Goal: Information Seeking & Learning: Check status

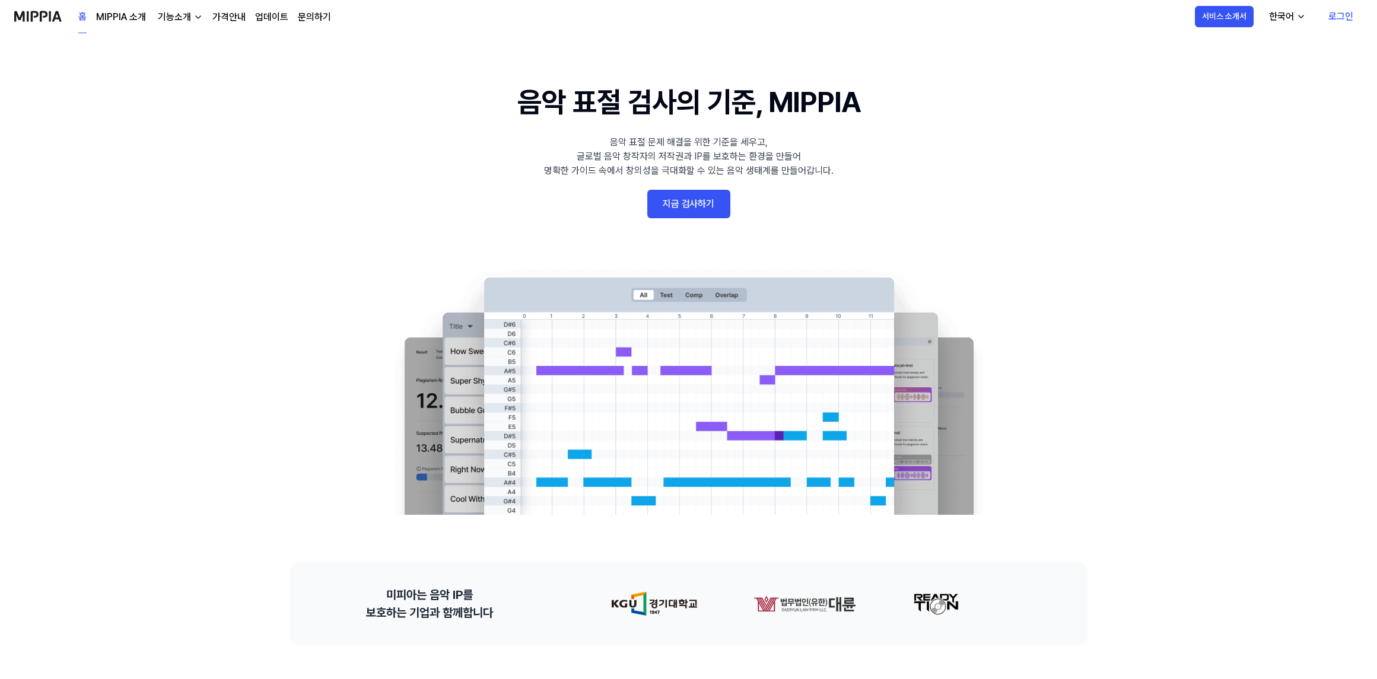
click at [1335, 15] on link "로그인" at bounding box center [1341, 16] width 44 height 33
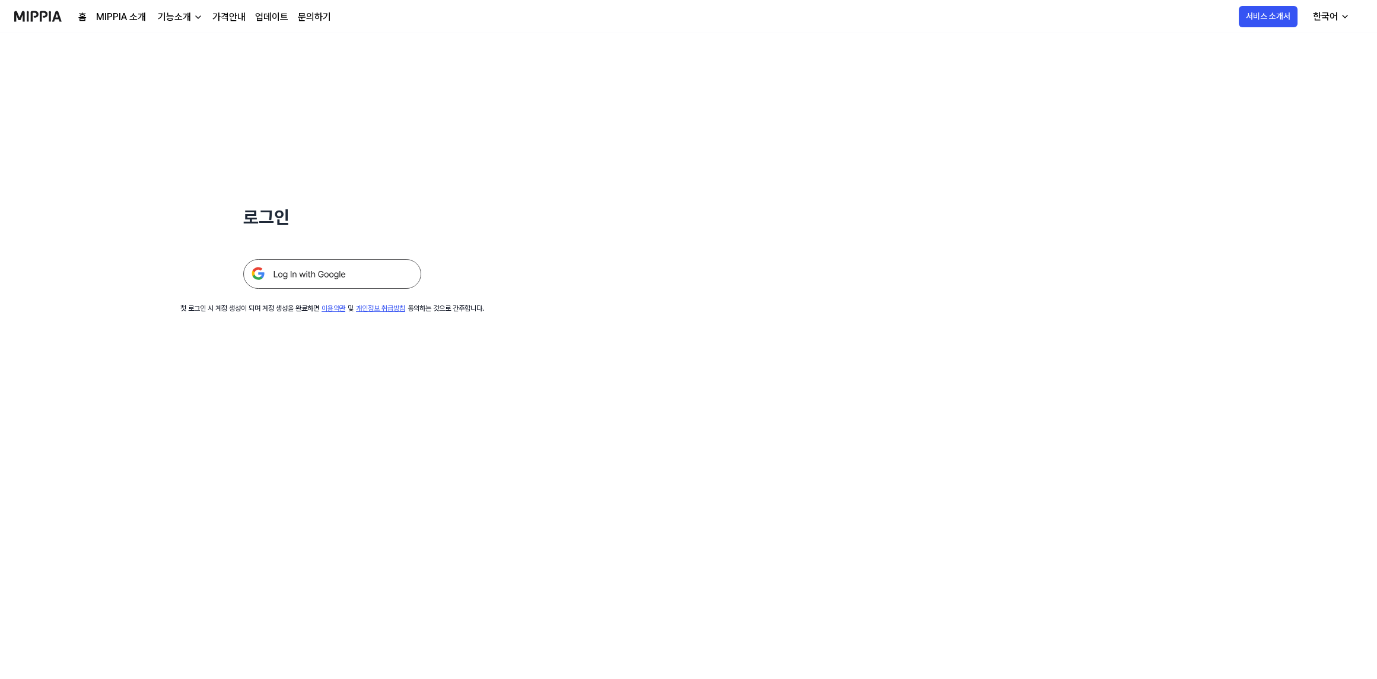
click at [314, 275] on img at bounding box center [332, 274] width 178 height 30
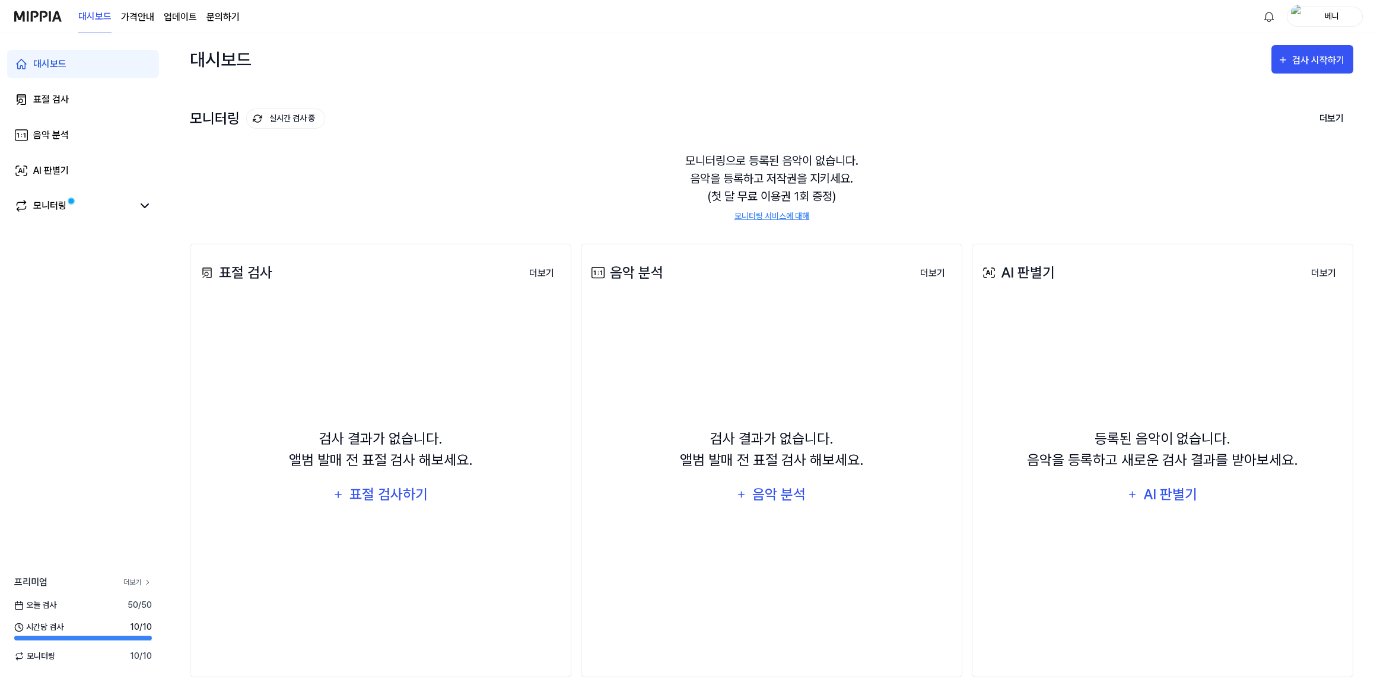
click at [130, 577] on link "더보기" at bounding box center [137, 582] width 28 height 11
click at [58, 58] on div "대시보드" at bounding box center [49, 64] width 33 height 14
click at [88, 101] on link "표절 검사" at bounding box center [83, 99] width 152 height 28
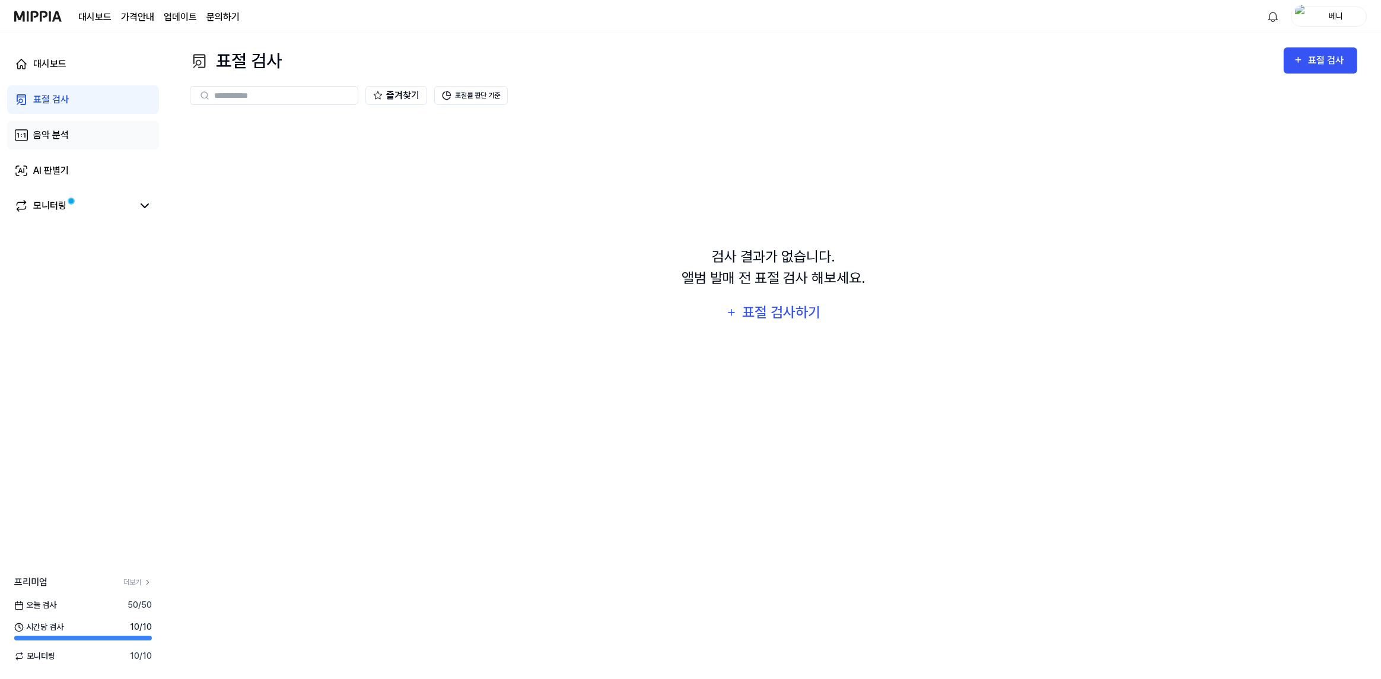
click at [64, 136] on div "음악 분석" at bounding box center [51, 135] width 36 height 14
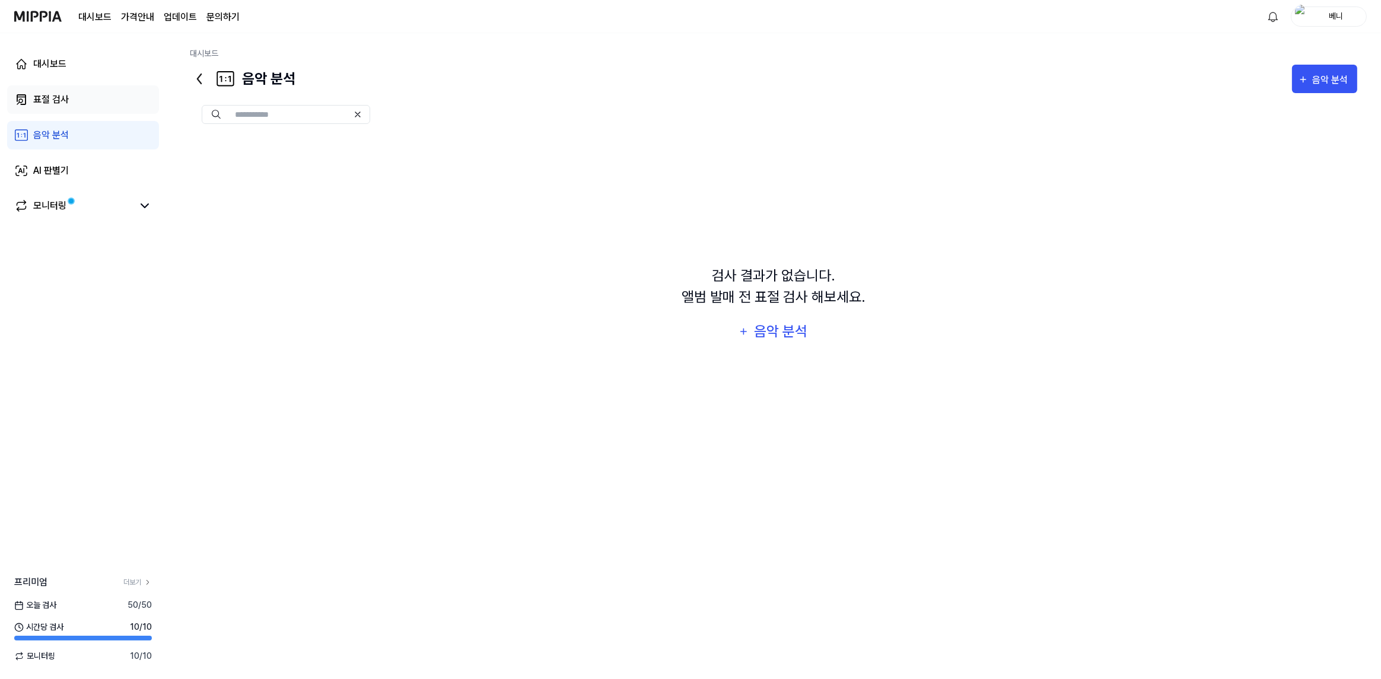
click at [96, 105] on link "표절 검사" at bounding box center [83, 99] width 152 height 28
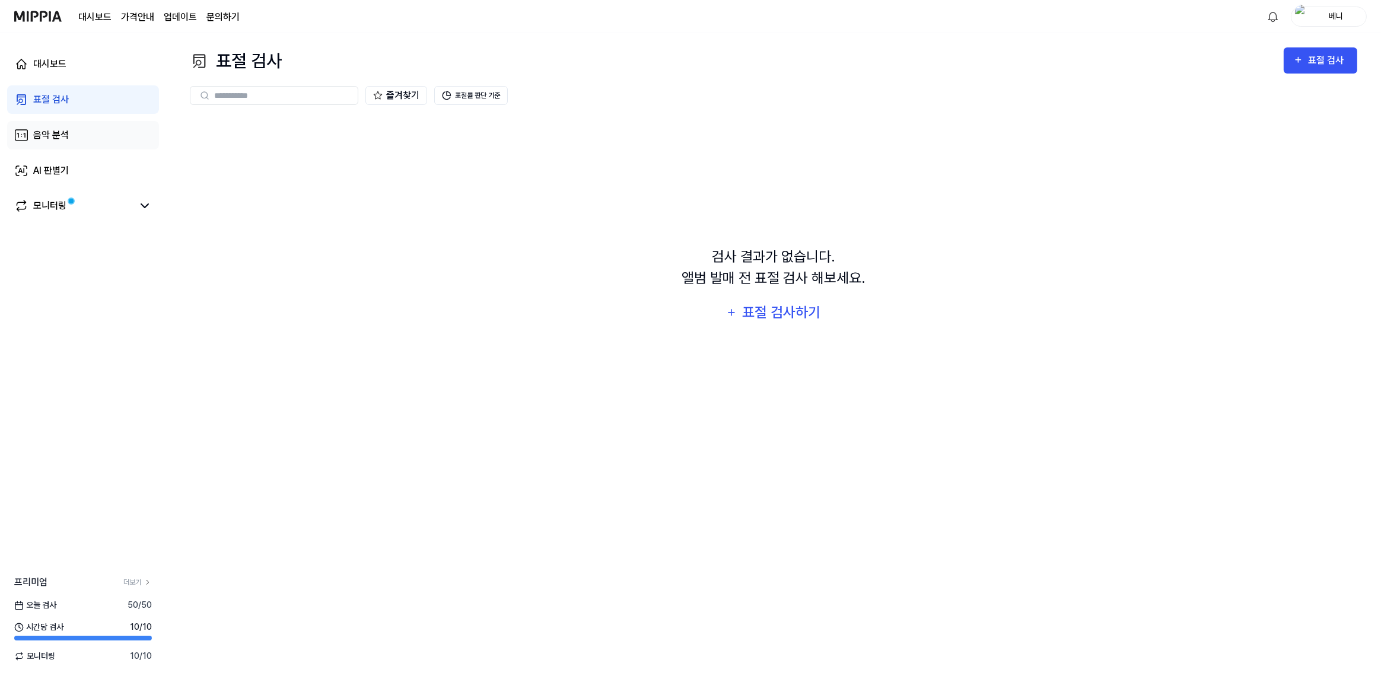
click at [114, 141] on link "음악 분석" at bounding box center [83, 135] width 152 height 28
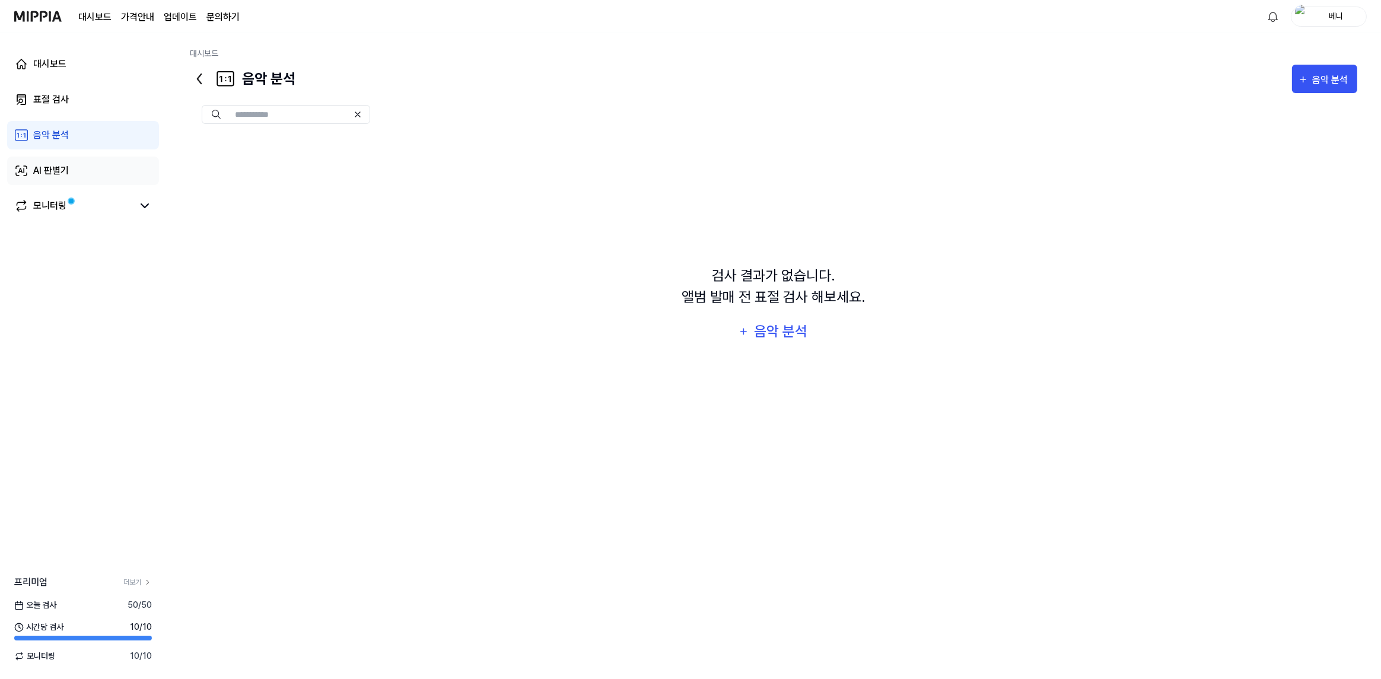
click at [119, 178] on link "AI 판별기" at bounding box center [83, 171] width 152 height 28
click at [127, 195] on div "모니터링" at bounding box center [83, 206] width 152 height 28
click at [131, 211] on link "모니터링" at bounding box center [73, 206] width 119 height 14
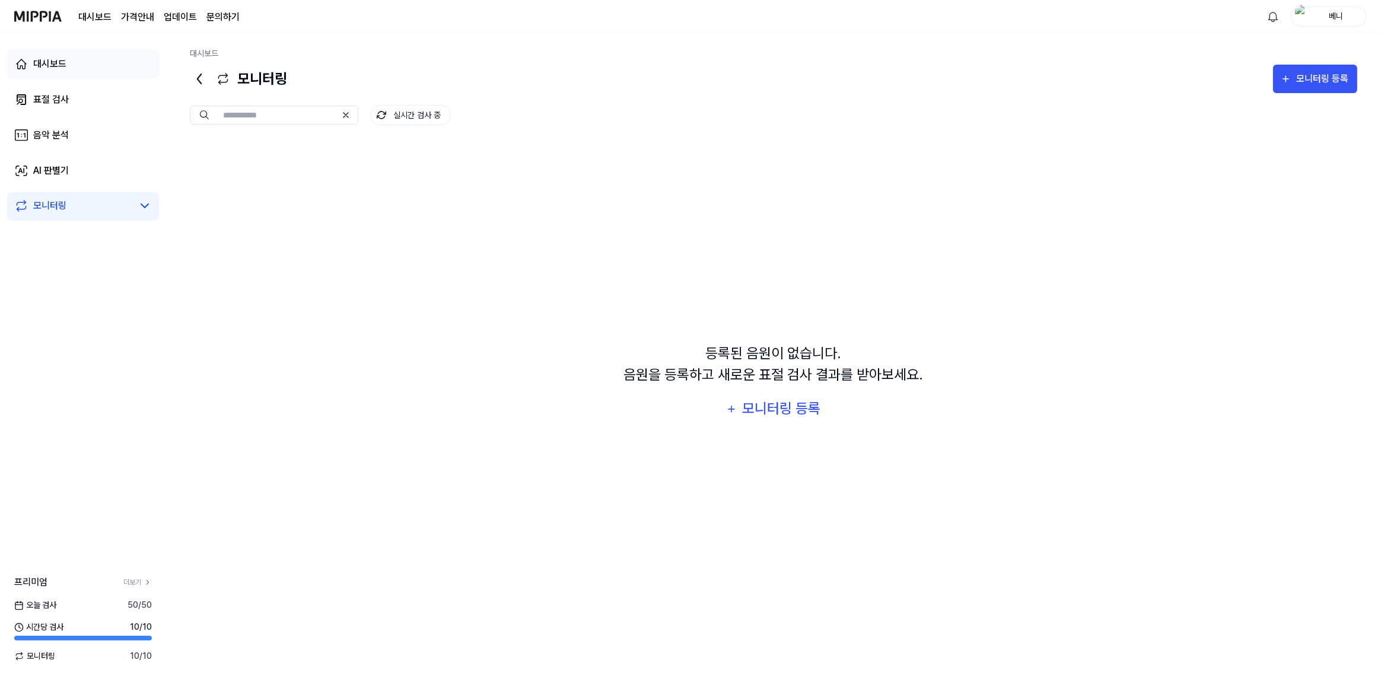
click at [93, 78] on link "대시보드" at bounding box center [83, 64] width 152 height 28
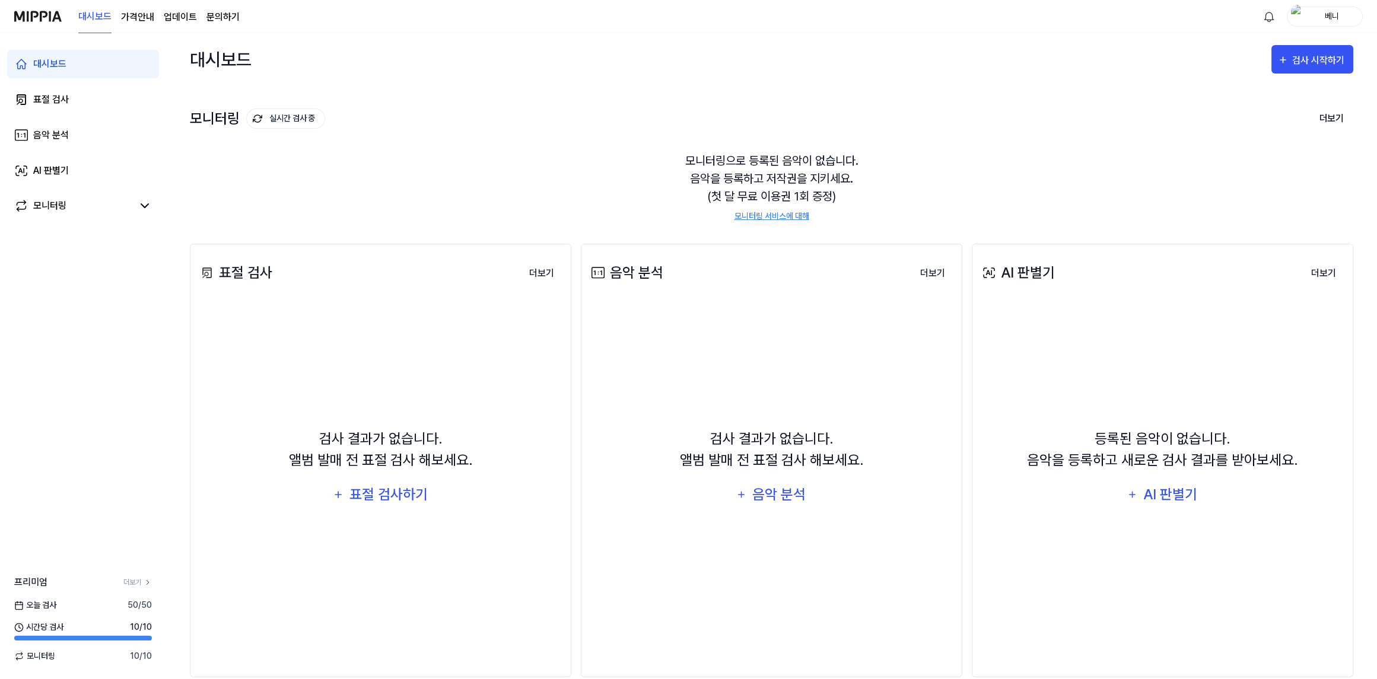
click at [798, 143] on div "모니터링으로 등록된 음악이 없습니다. 음악을 등록하고 저작권을 지키세요. (첫 달 무료 이용권 1회 증정) 모니터링 서비스에 대해" at bounding box center [772, 187] width 1164 height 99
click at [1298, 65] on div "검사 시작하기" at bounding box center [1319, 60] width 55 height 15
click at [548, 473] on div "검사 결과가 없습니다. 앨범 발매 전 표절 검사 해보세요. 표절 검사하기" at bounding box center [381, 469] width 366 height 321
click at [400, 490] on div "표절 검사하기" at bounding box center [388, 495] width 81 height 23
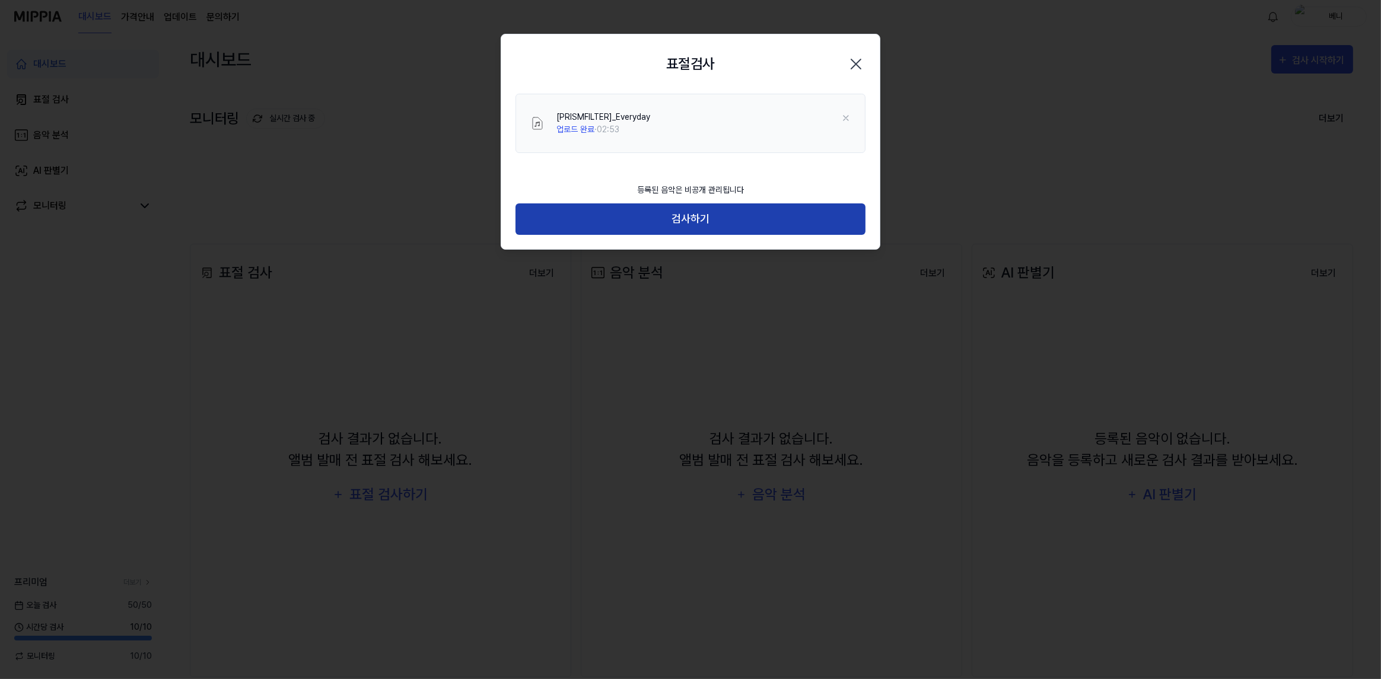
click at [761, 217] on button "검사하기" at bounding box center [691, 219] width 350 height 31
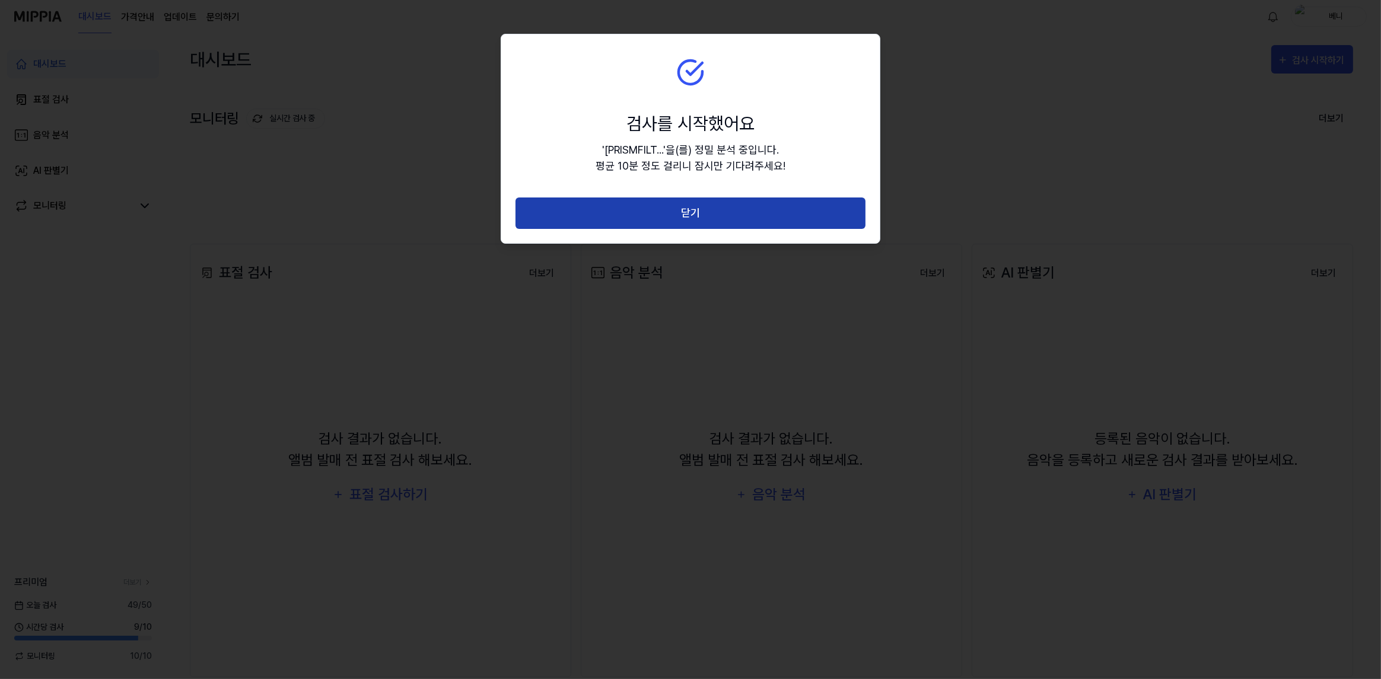
click at [765, 219] on button "닫기" at bounding box center [691, 213] width 350 height 31
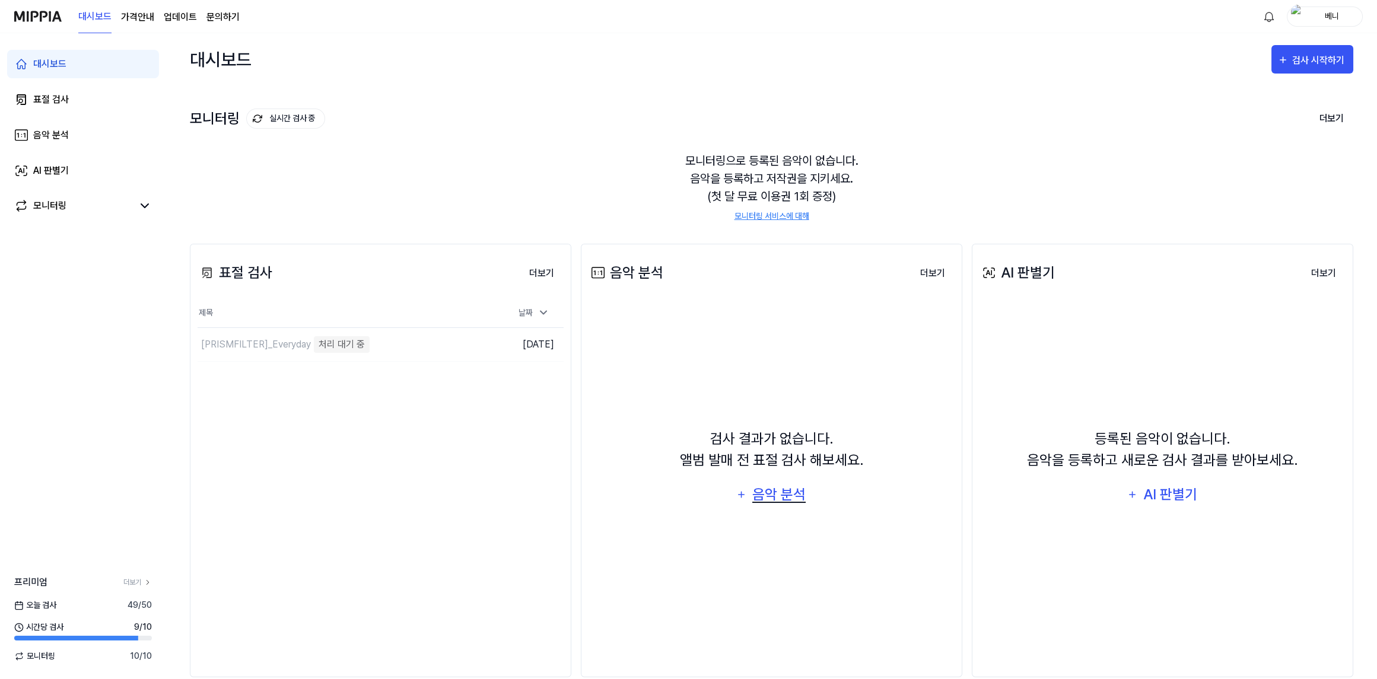
click at [799, 498] on div "음악 분석" at bounding box center [779, 495] width 56 height 23
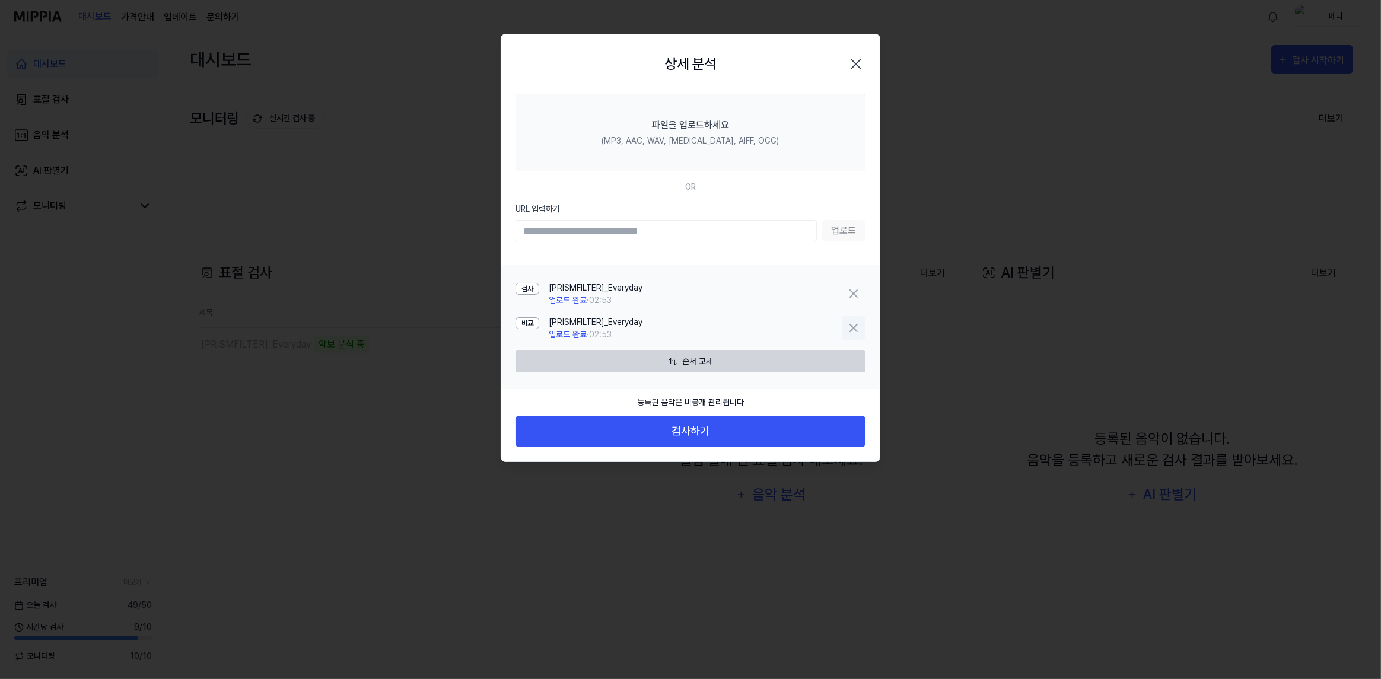
click at [857, 328] on icon at bounding box center [854, 328] width 14 height 14
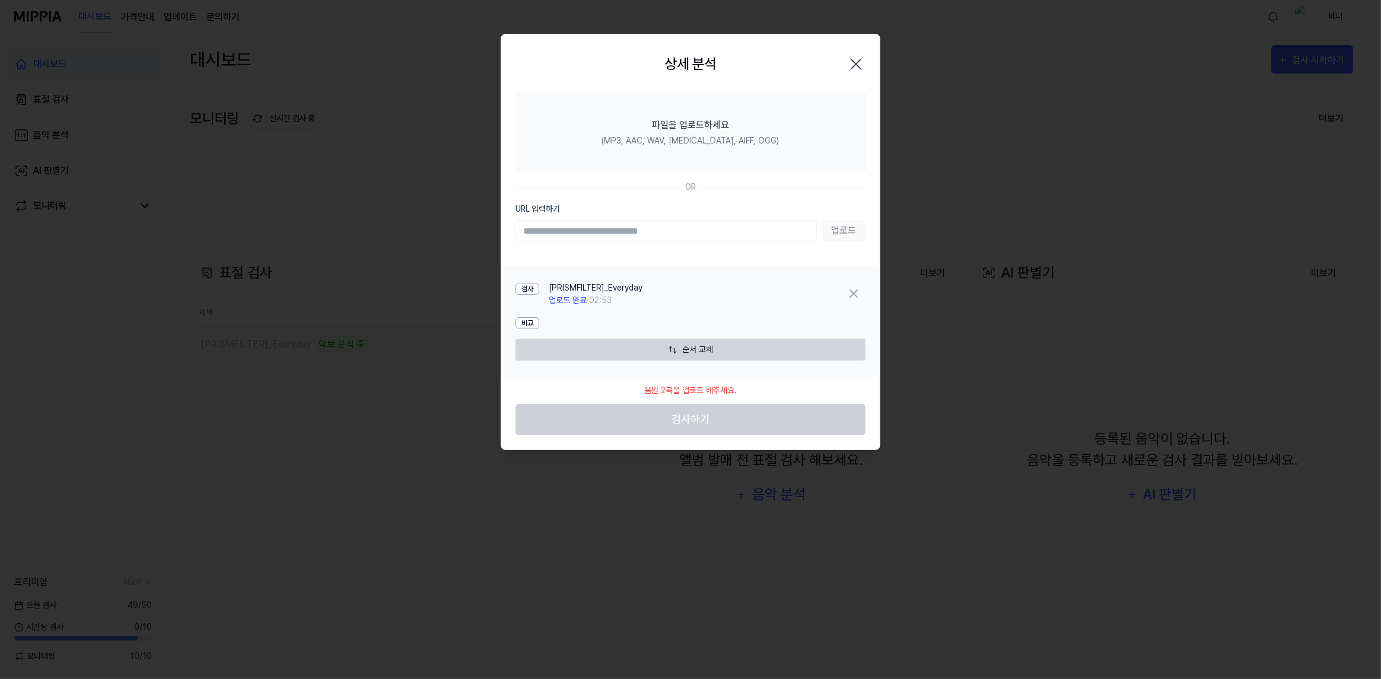
click at [595, 314] on div "비교" at bounding box center [691, 323] width 350 height 23
click at [855, 294] on icon at bounding box center [853, 293] width 7 height 7
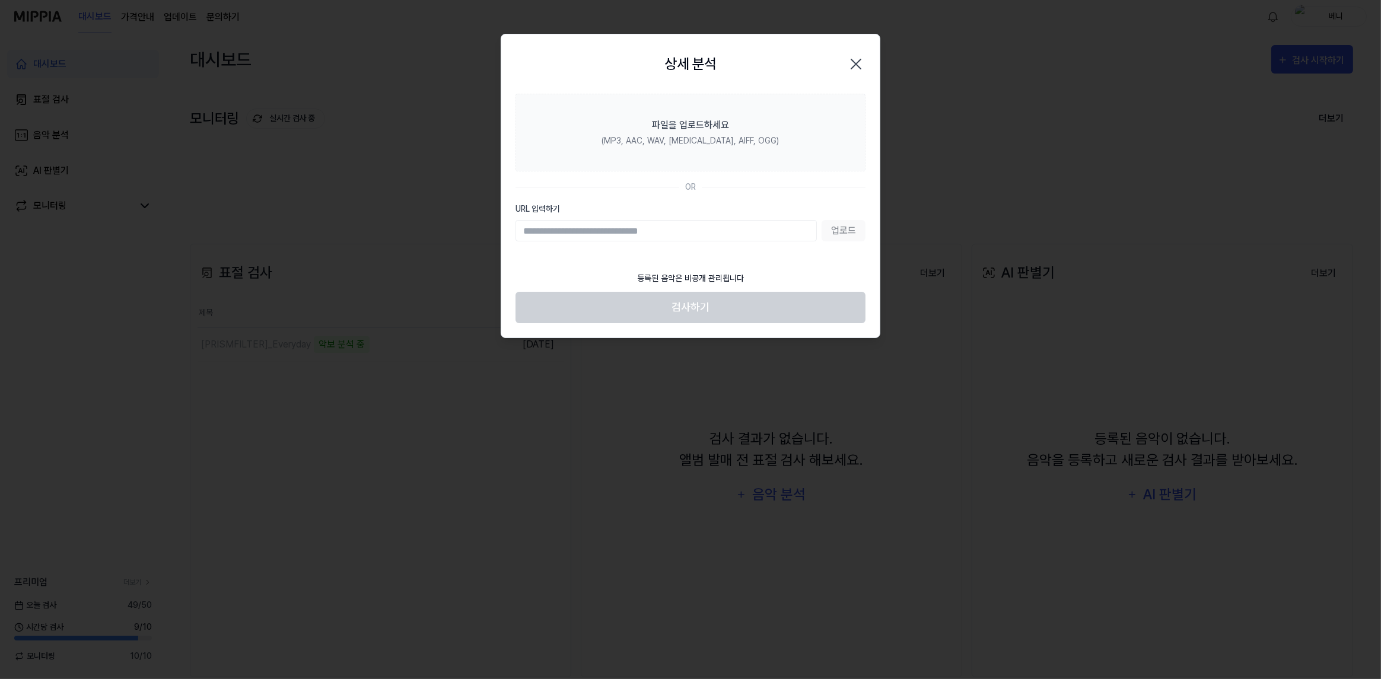
click at [862, 62] on icon "button" at bounding box center [856, 64] width 19 height 19
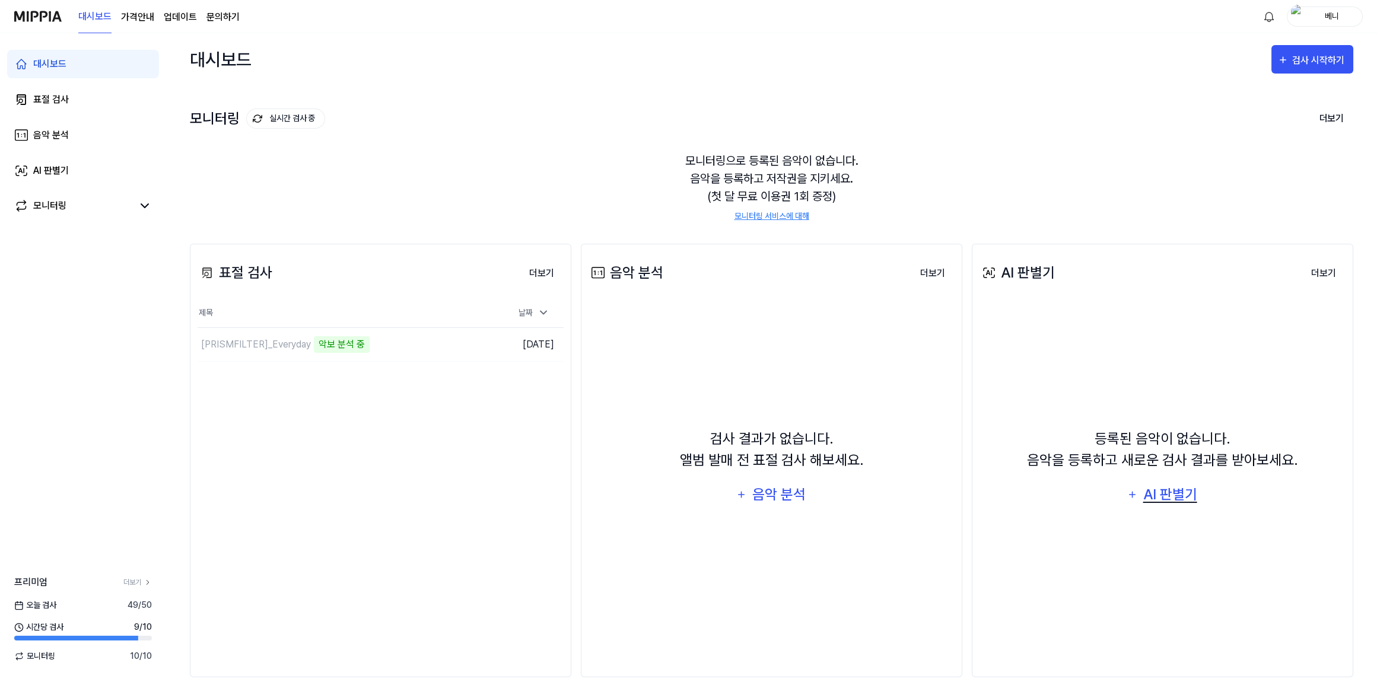
click at [1168, 498] on div "AI 판별기" at bounding box center [1170, 495] width 57 height 23
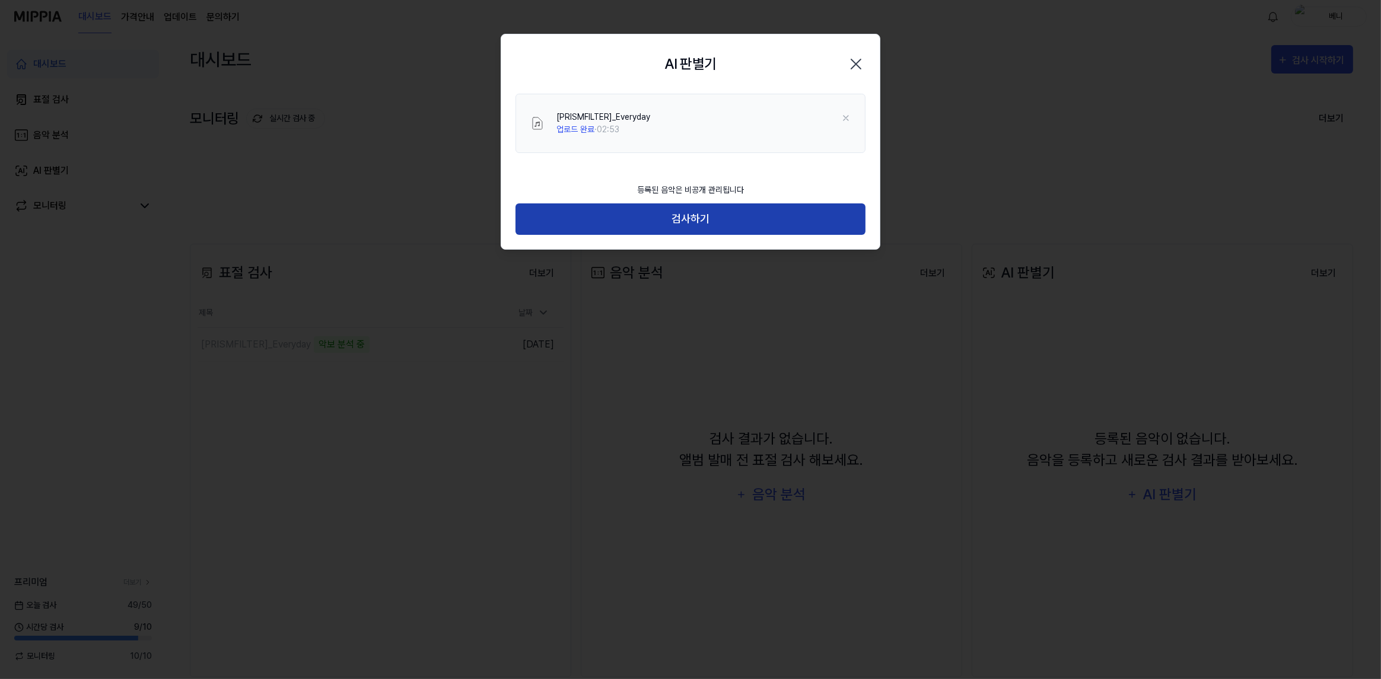
click at [703, 220] on button "검사하기" at bounding box center [691, 219] width 350 height 31
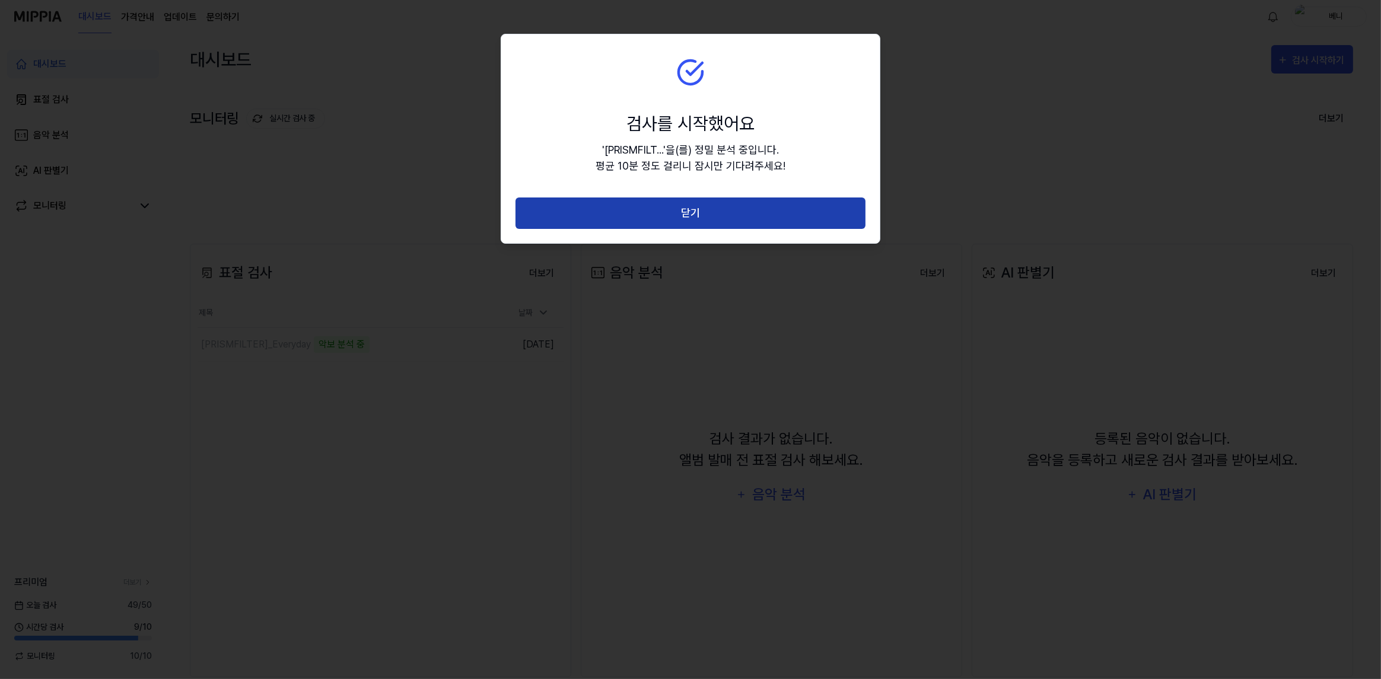
click at [710, 217] on button "닫기" at bounding box center [691, 213] width 350 height 31
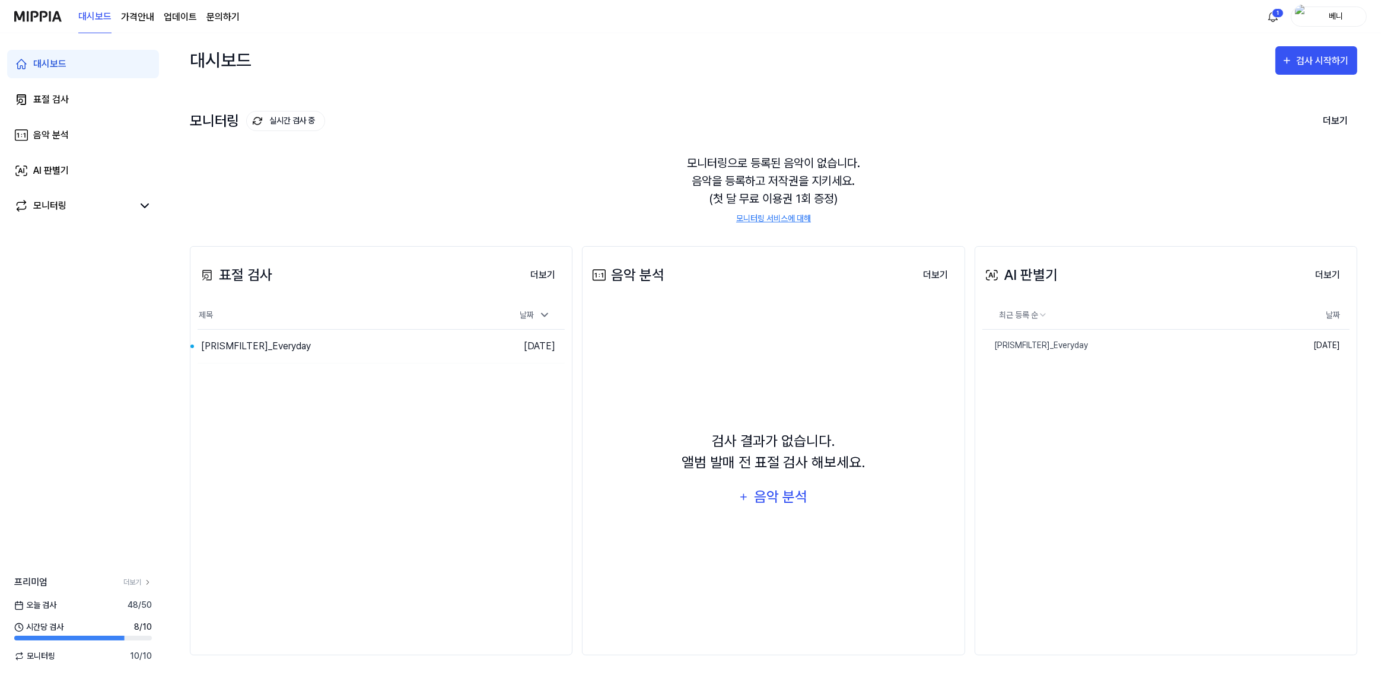
click at [342, 195] on div "모니터링으로 등록된 음악이 없습니다. 음악을 등록하고 저작권을 지키세요. (첫 달 무료 이용권 1회 증정) 모니터링 서비스에 대해" at bounding box center [774, 189] width 1168 height 99
click at [389, 341] on div "[PRISMFILTER]_Everyday" at bounding box center [311, 346] width 227 height 33
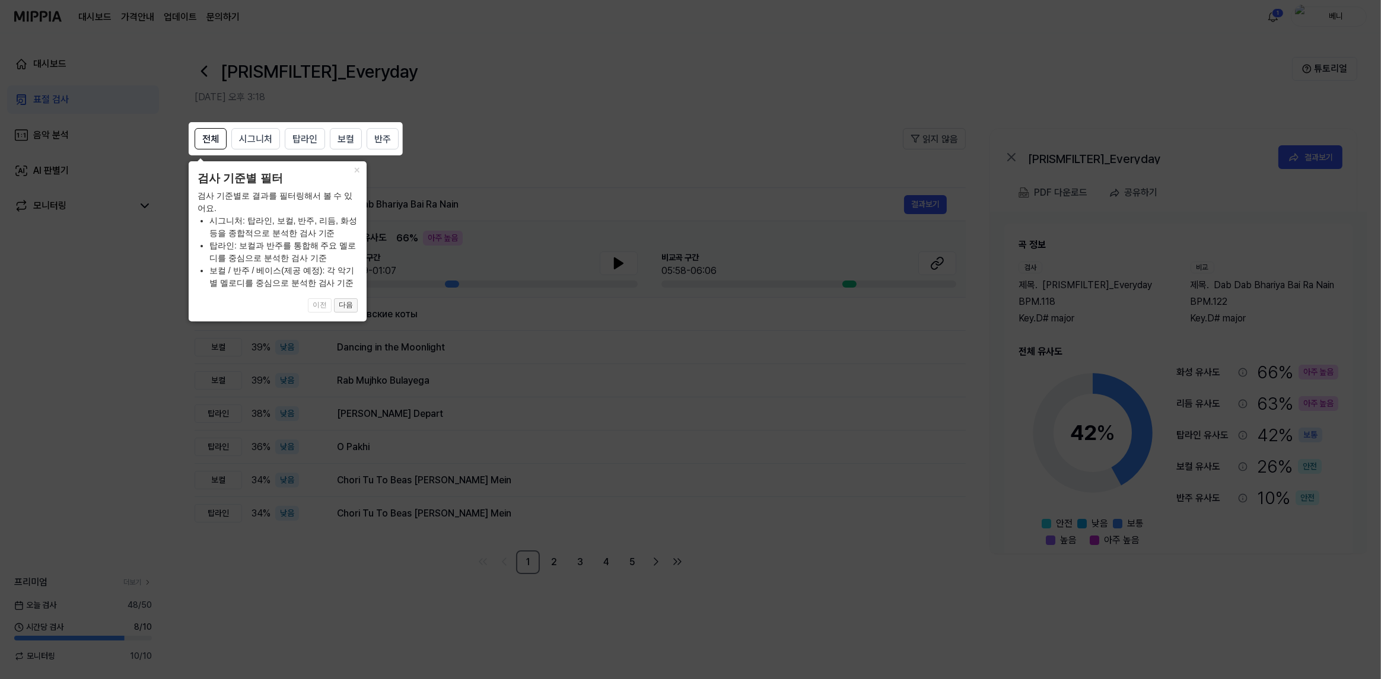
click at [349, 304] on button "다음" at bounding box center [346, 305] width 24 height 14
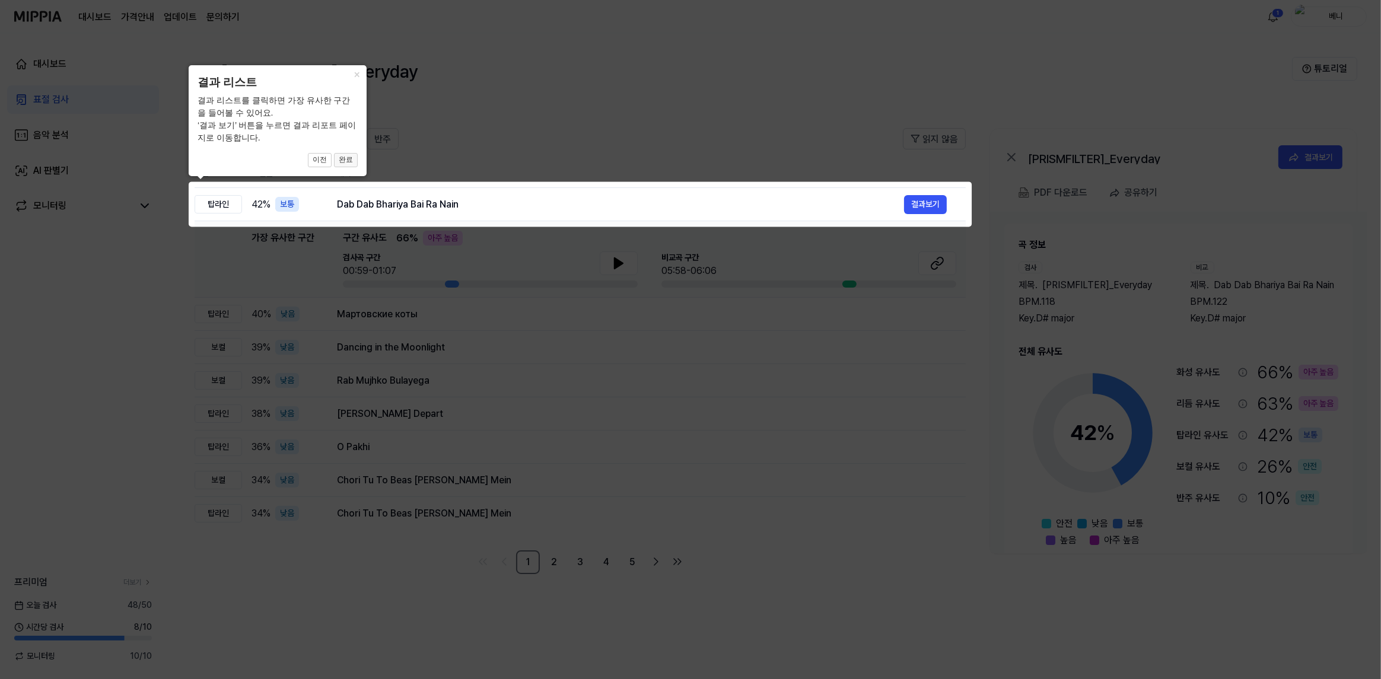
click at [352, 157] on button "완료" at bounding box center [346, 160] width 24 height 14
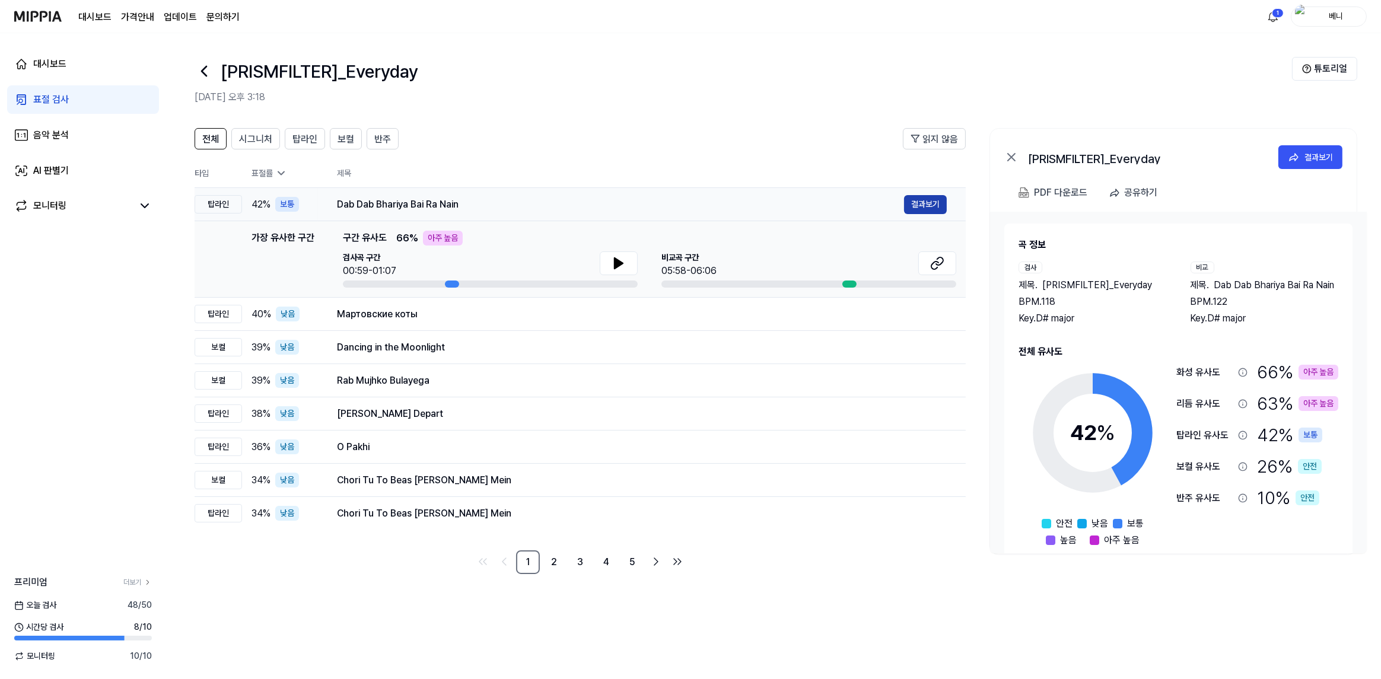
click at [936, 206] on button "결과보기" at bounding box center [925, 204] width 43 height 19
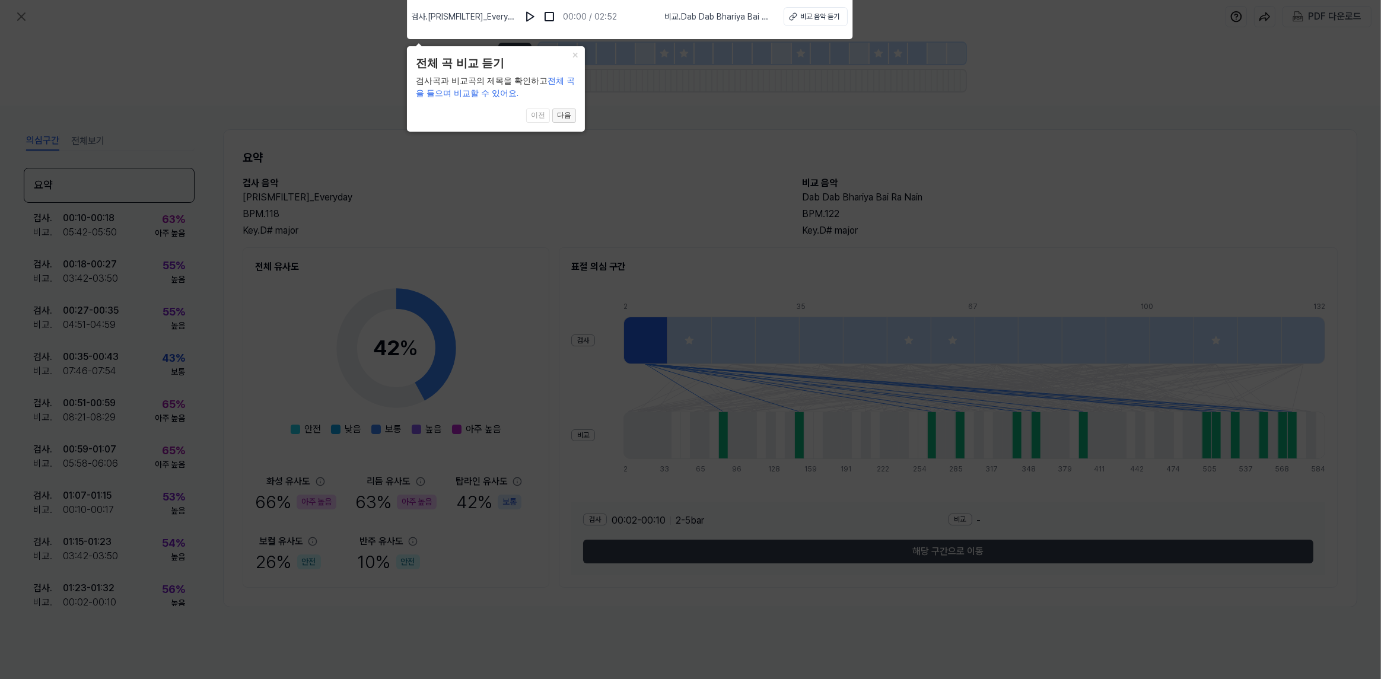
click at [568, 114] on button "다음" at bounding box center [564, 116] width 24 height 14
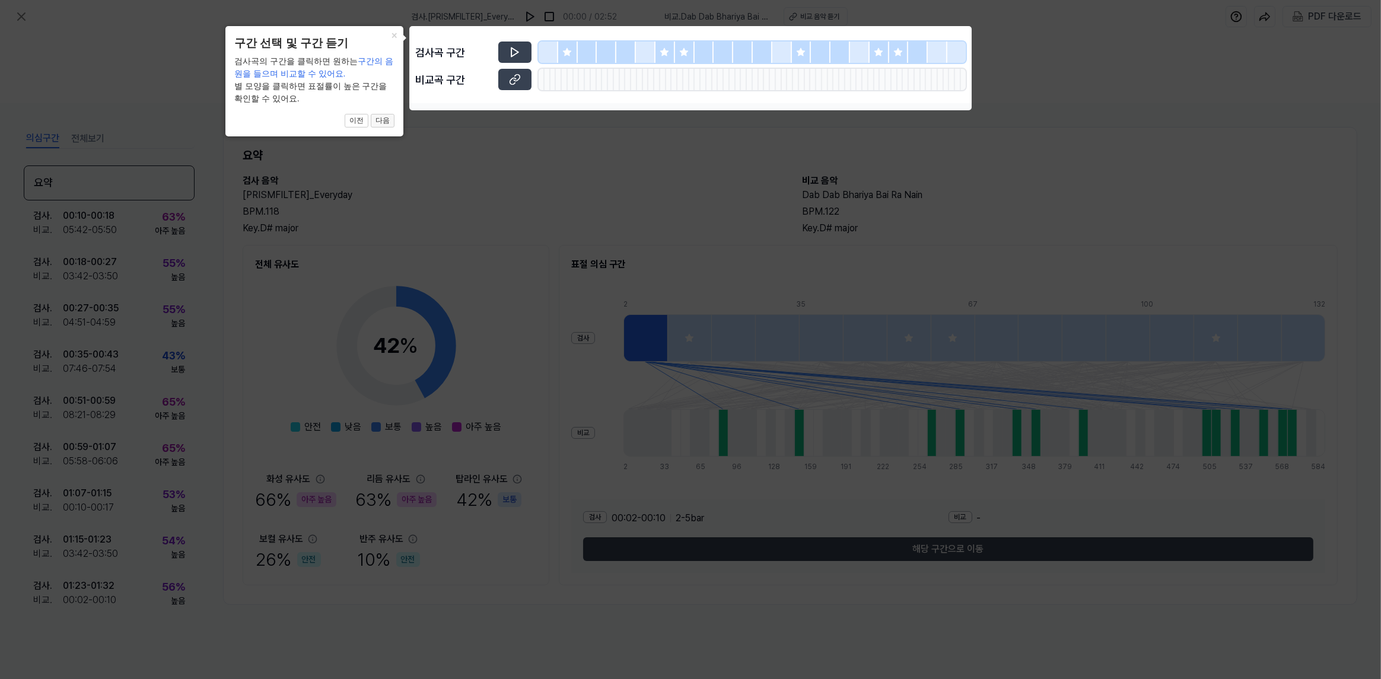
click at [390, 124] on button "다음" at bounding box center [383, 121] width 24 height 14
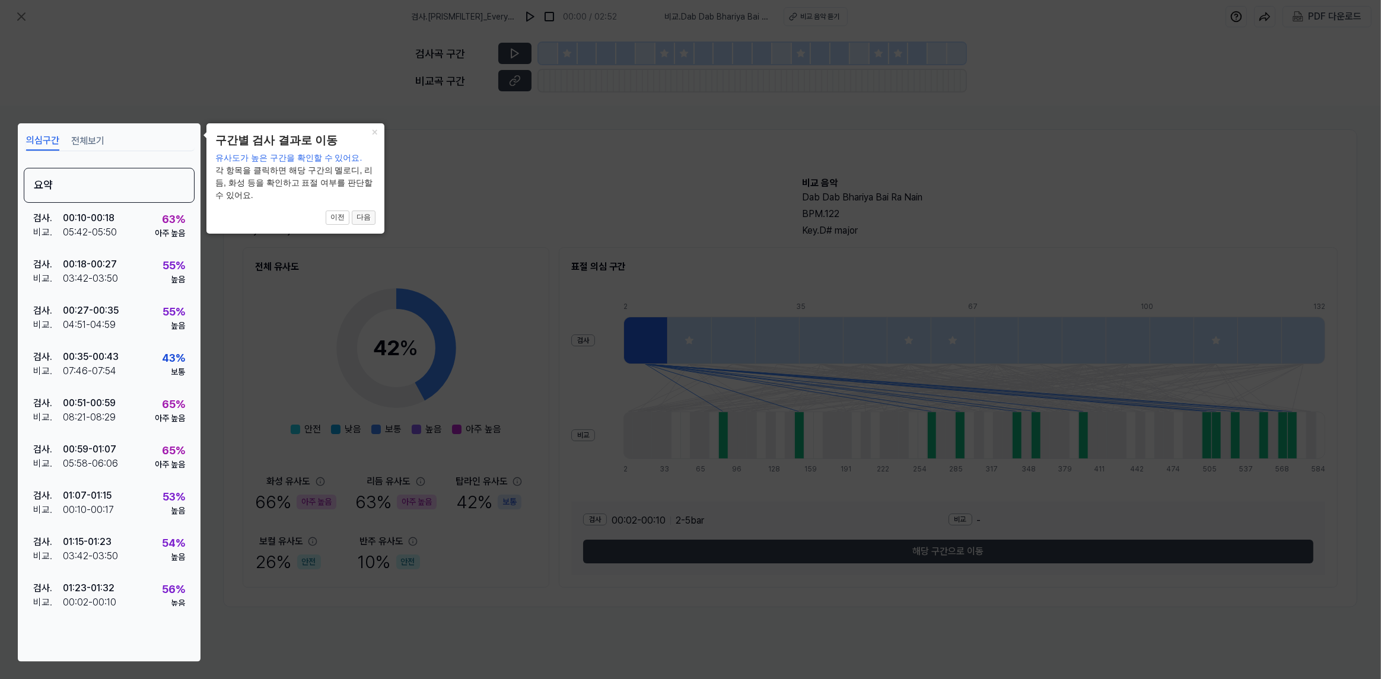
click at [364, 220] on button "다음" at bounding box center [364, 218] width 24 height 14
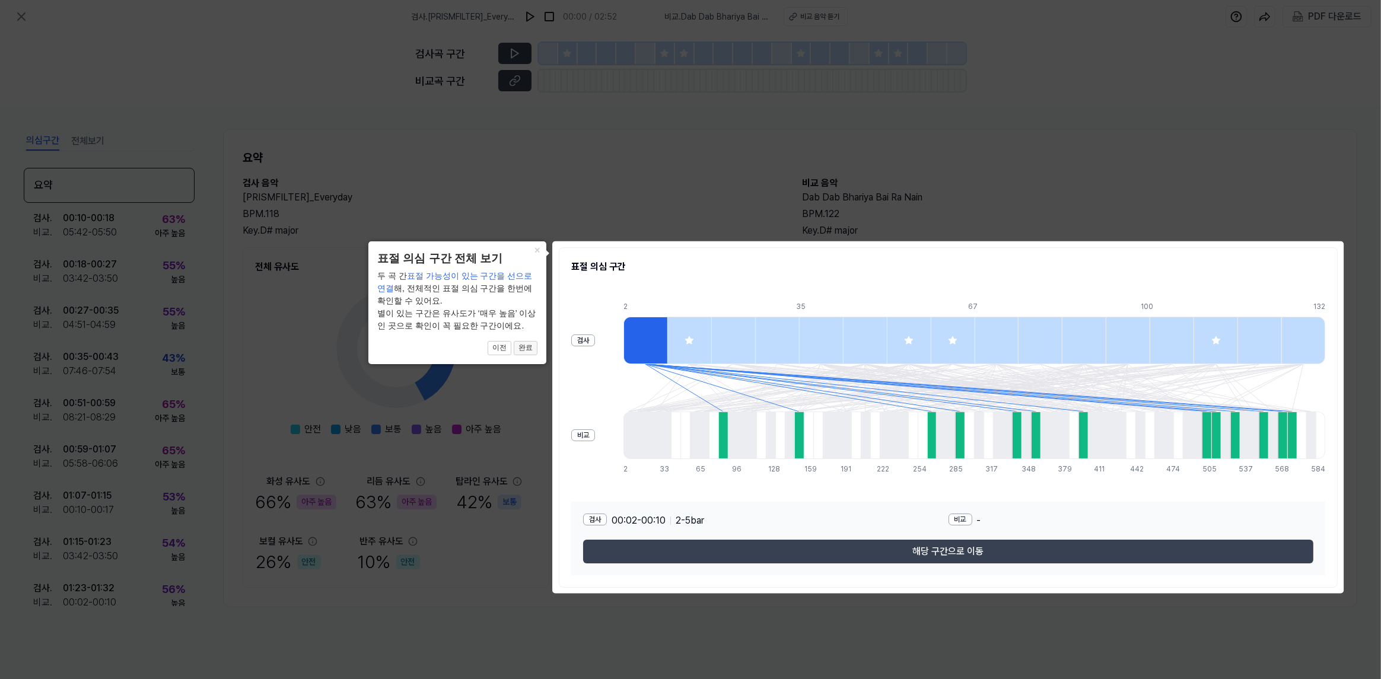
click at [535, 343] on button "완료" at bounding box center [526, 348] width 24 height 14
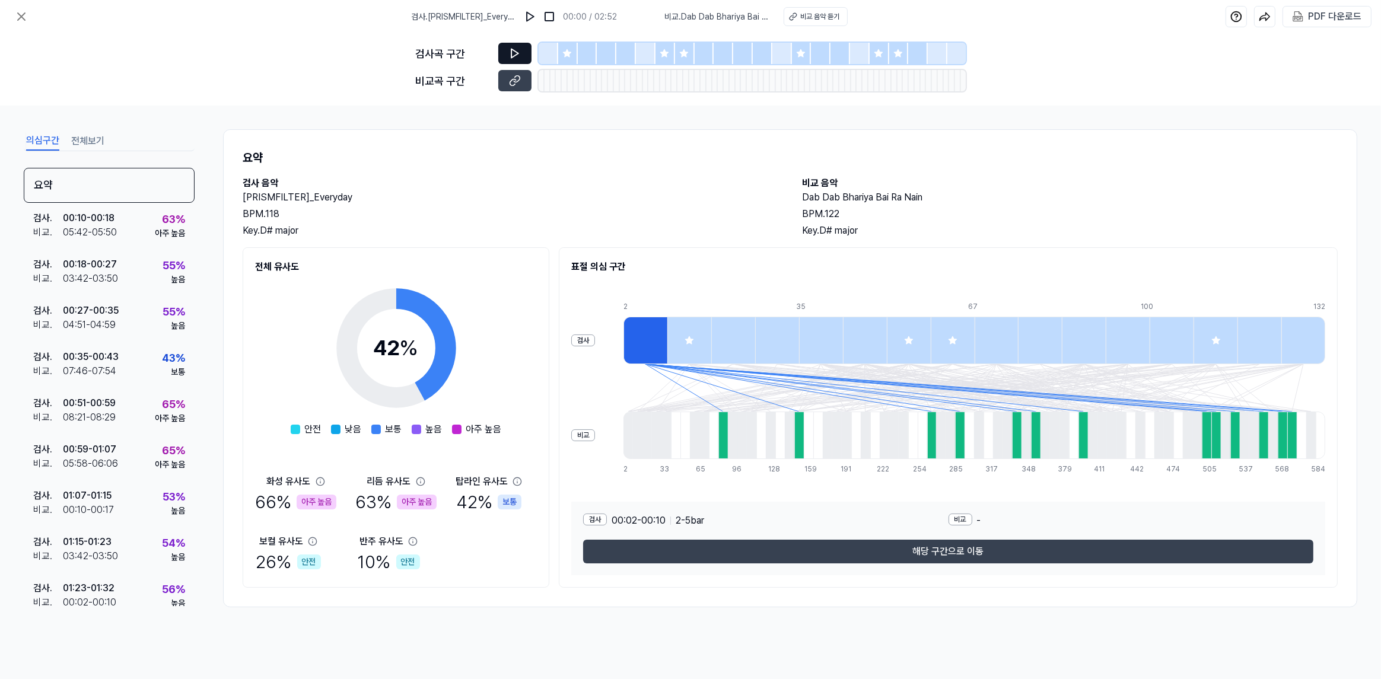
click at [502, 46] on button at bounding box center [514, 53] width 33 height 21
click at [514, 53] on icon at bounding box center [515, 53] width 12 height 12
click at [523, 50] on button at bounding box center [514, 53] width 33 height 21
click at [564, 53] on icon at bounding box center [568, 53] width 8 height 8
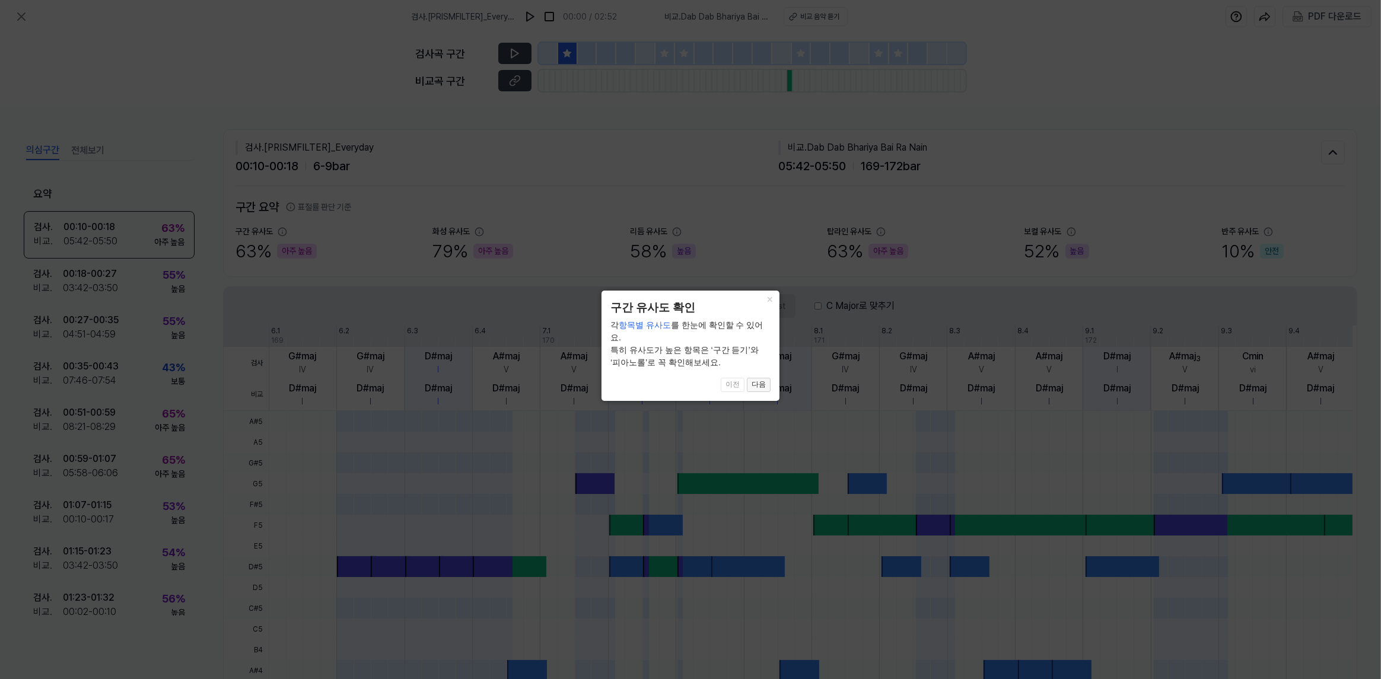
click at [760, 378] on button "다음" at bounding box center [759, 385] width 24 height 14
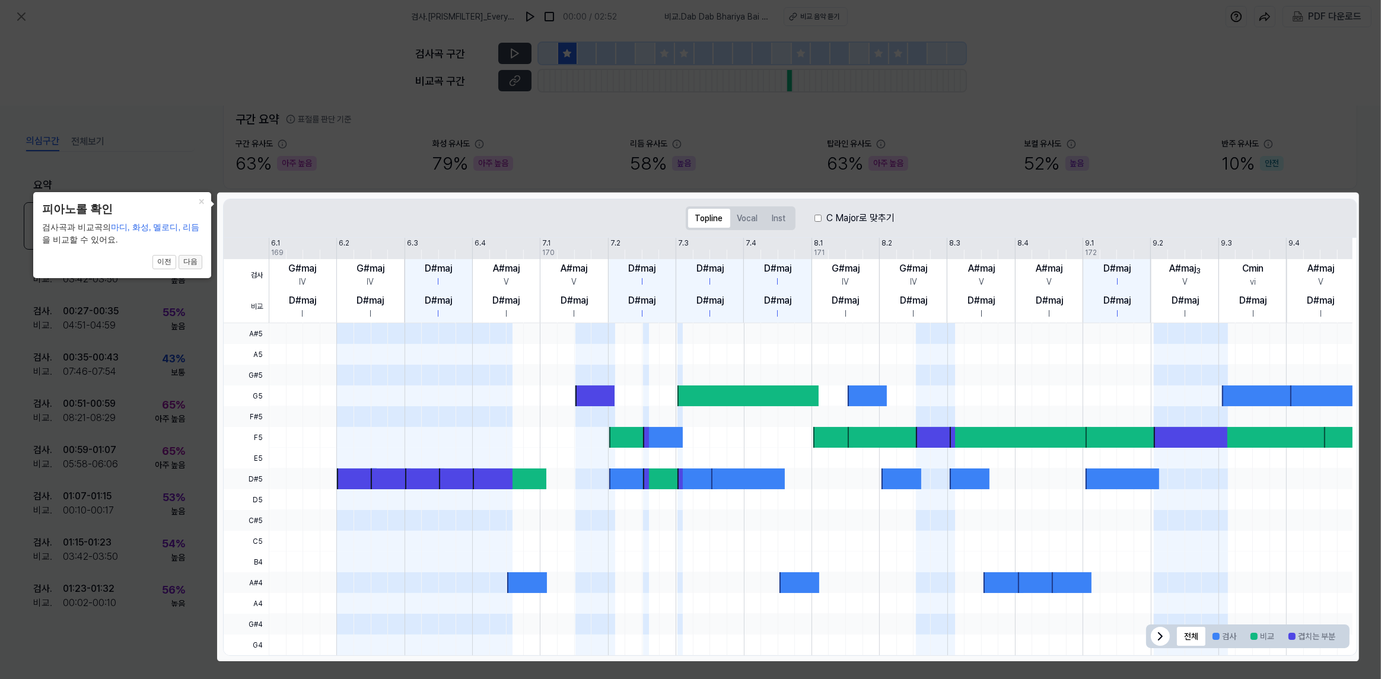
click at [192, 260] on button "다음" at bounding box center [191, 262] width 24 height 14
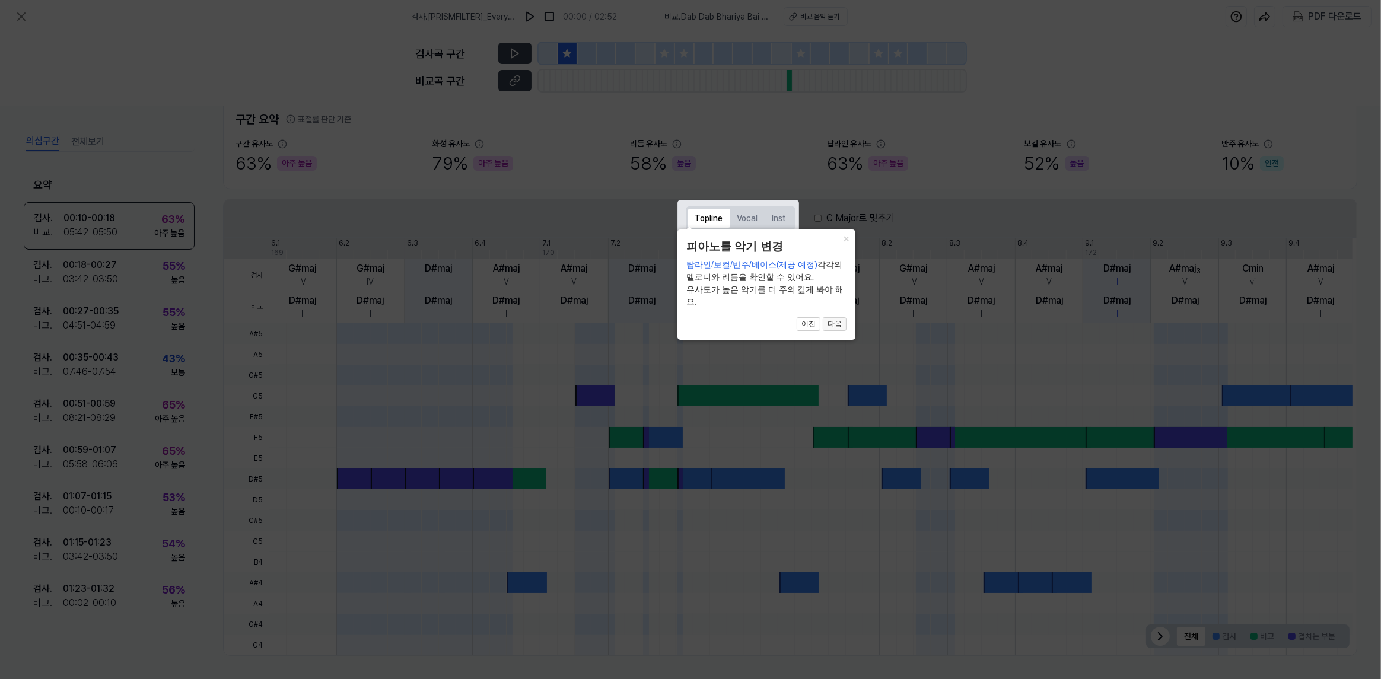
click at [838, 321] on button "다음" at bounding box center [835, 324] width 24 height 14
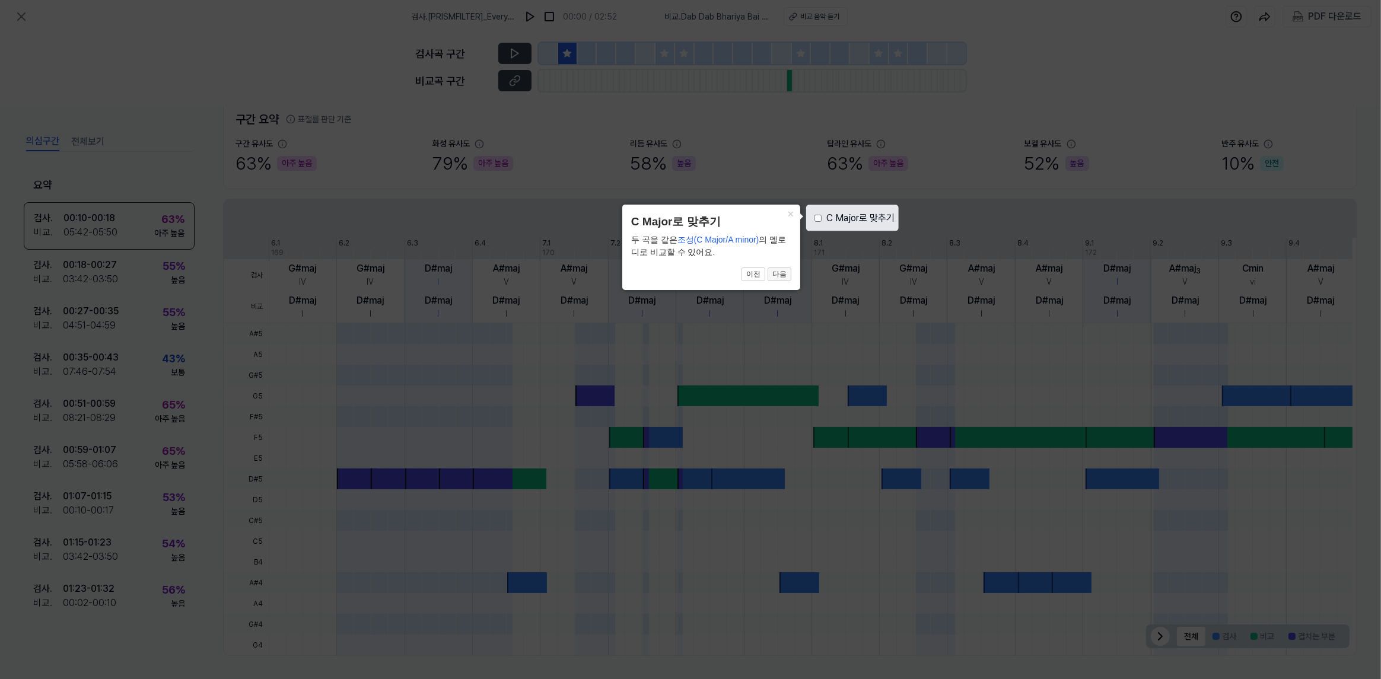
click at [787, 279] on button "다음" at bounding box center [780, 275] width 24 height 14
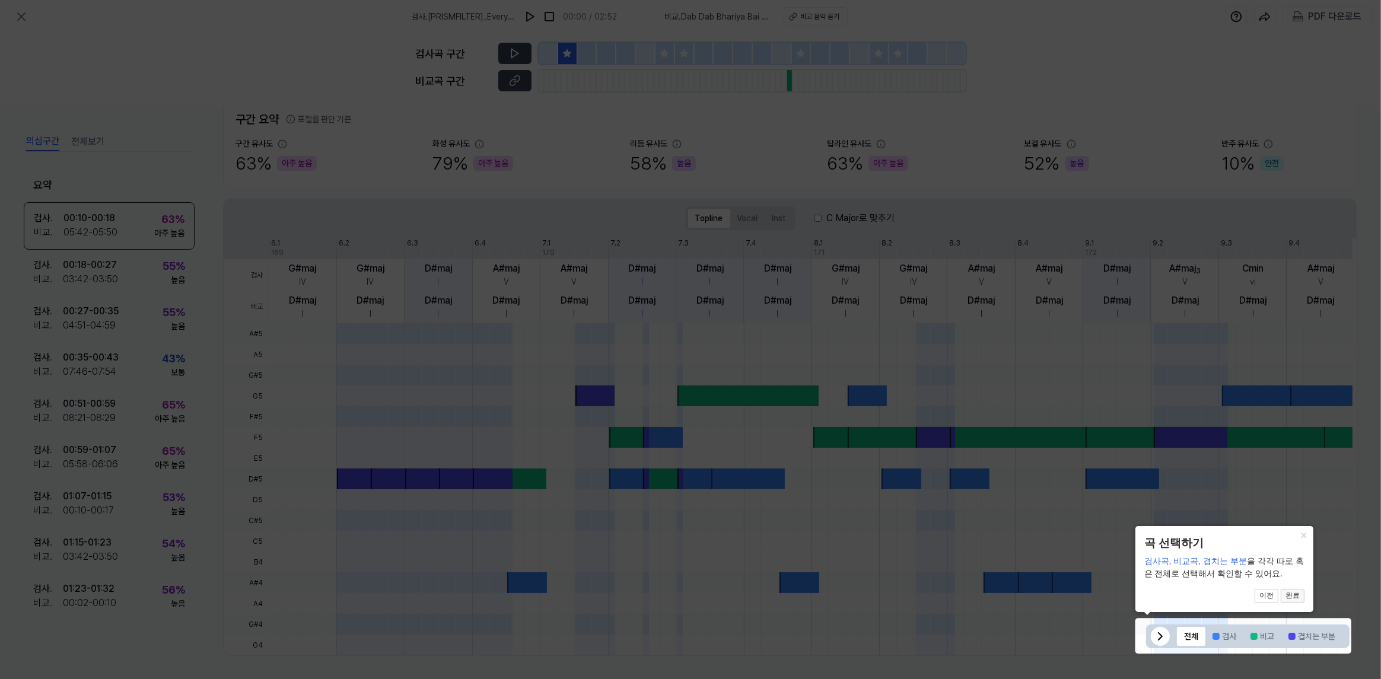
click at [1302, 600] on button "완료" at bounding box center [1293, 596] width 24 height 14
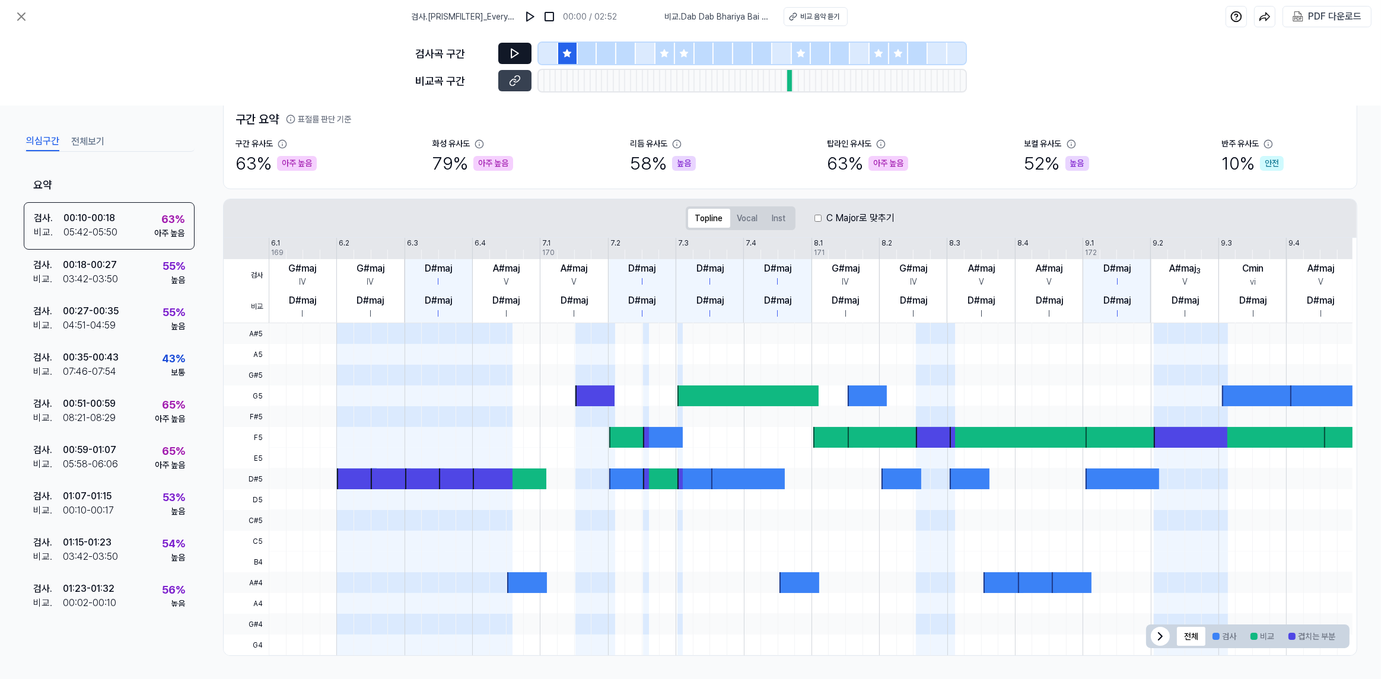
click at [520, 53] on icon at bounding box center [515, 53] width 12 height 12
click at [581, 54] on div at bounding box center [588, 53] width 20 height 21
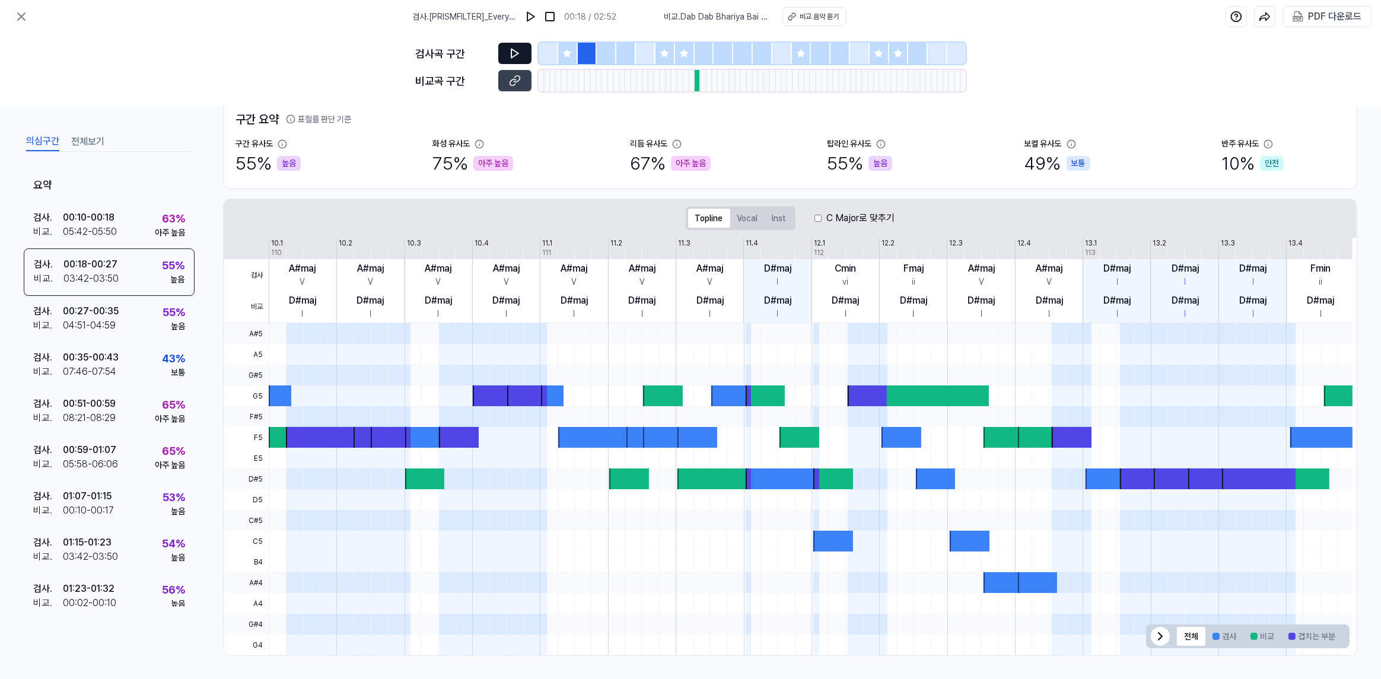
click at [698, 70] on div at bounding box center [698, 80] width 6 height 21
click at [696, 78] on div at bounding box center [698, 80] width 6 height 21
click at [676, 53] on div at bounding box center [685, 53] width 20 height 21
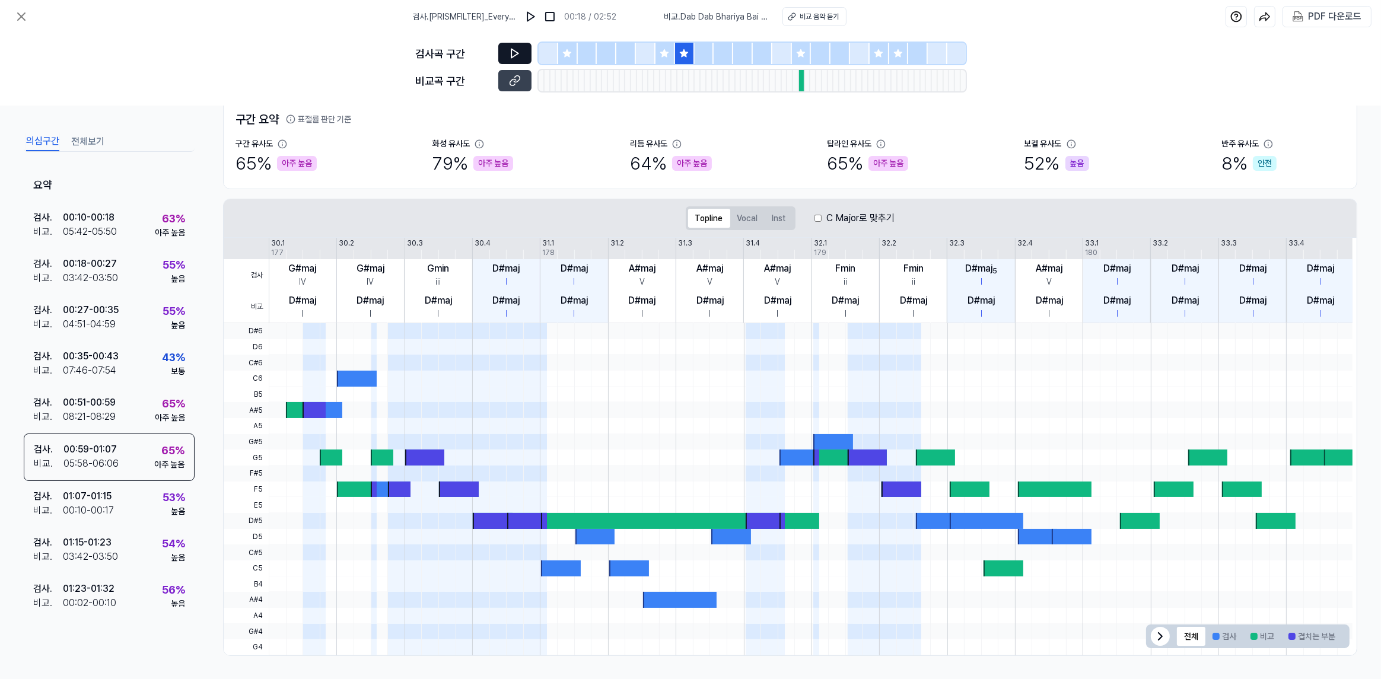
click at [510, 54] on icon at bounding box center [515, 53] width 12 height 12
click at [792, 57] on div at bounding box center [802, 53] width 20 height 21
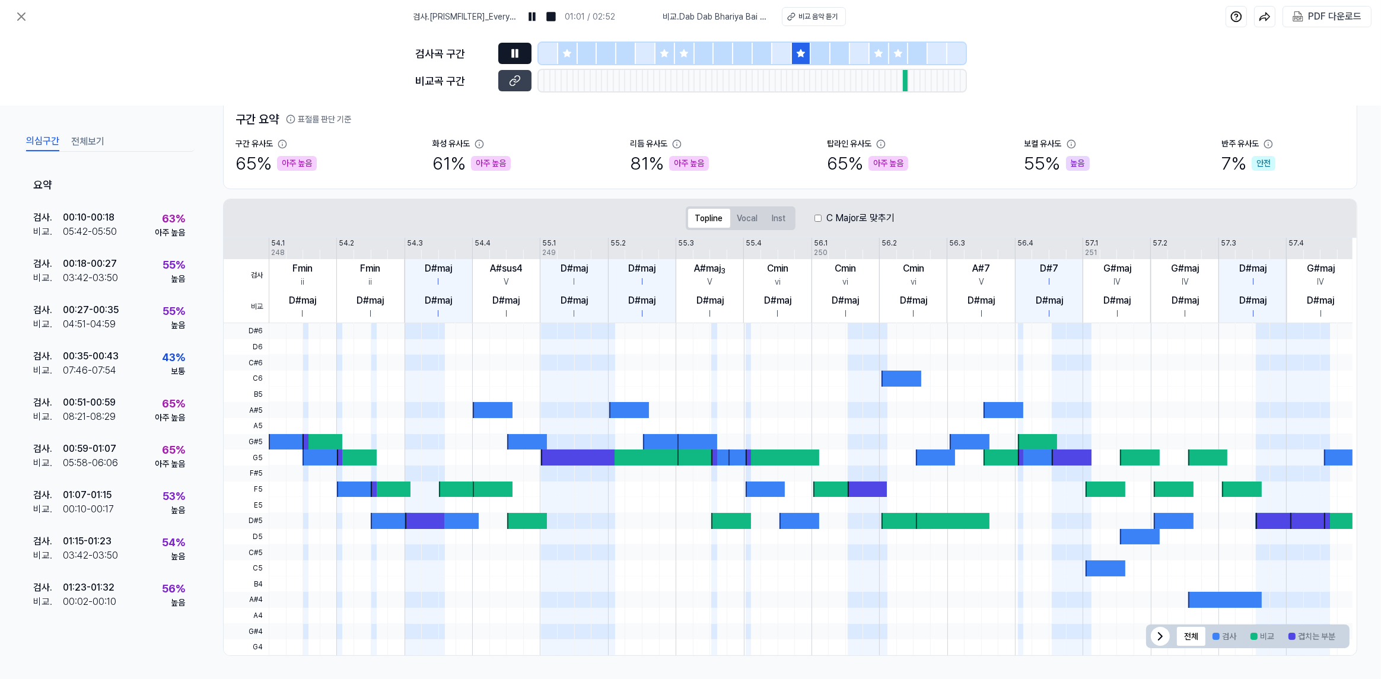
click at [906, 82] on div at bounding box center [906, 80] width 6 height 21
click at [678, 58] on div at bounding box center [685, 53] width 20 height 21
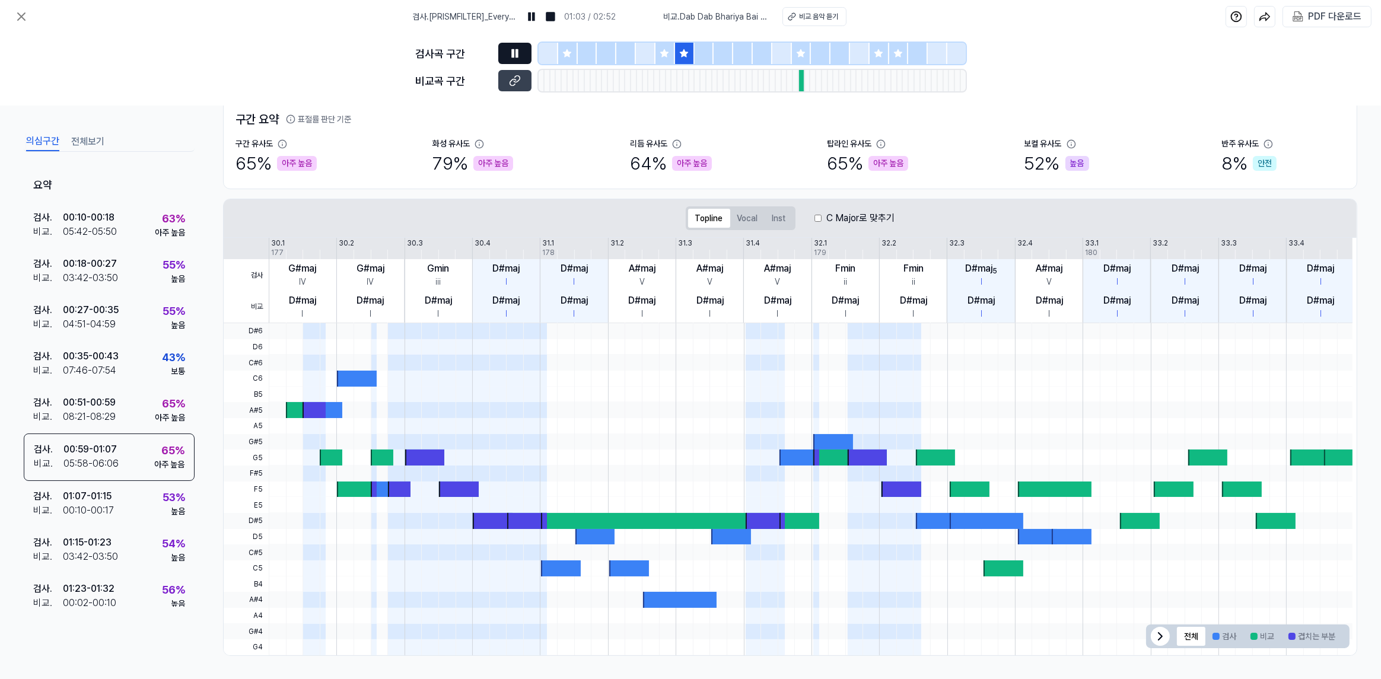
click at [668, 57] on icon at bounding box center [664, 53] width 9 height 9
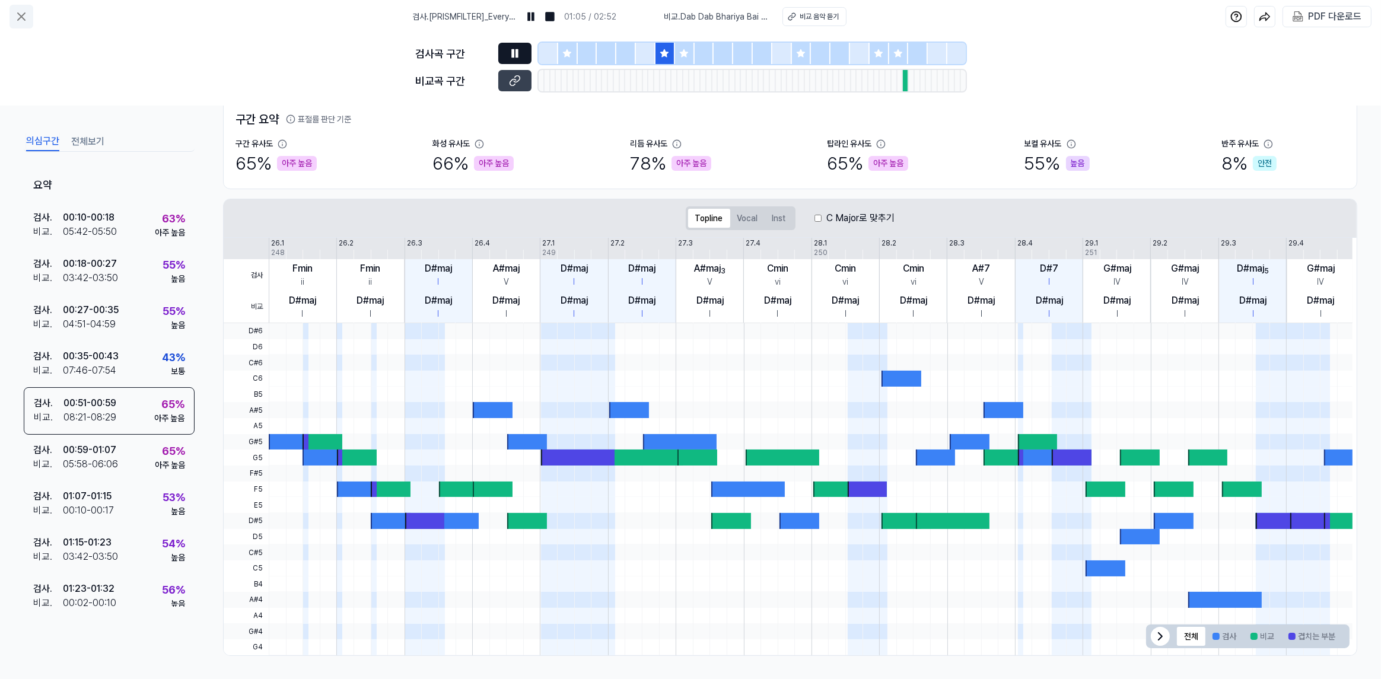
click at [18, 23] on icon at bounding box center [21, 16] width 14 height 14
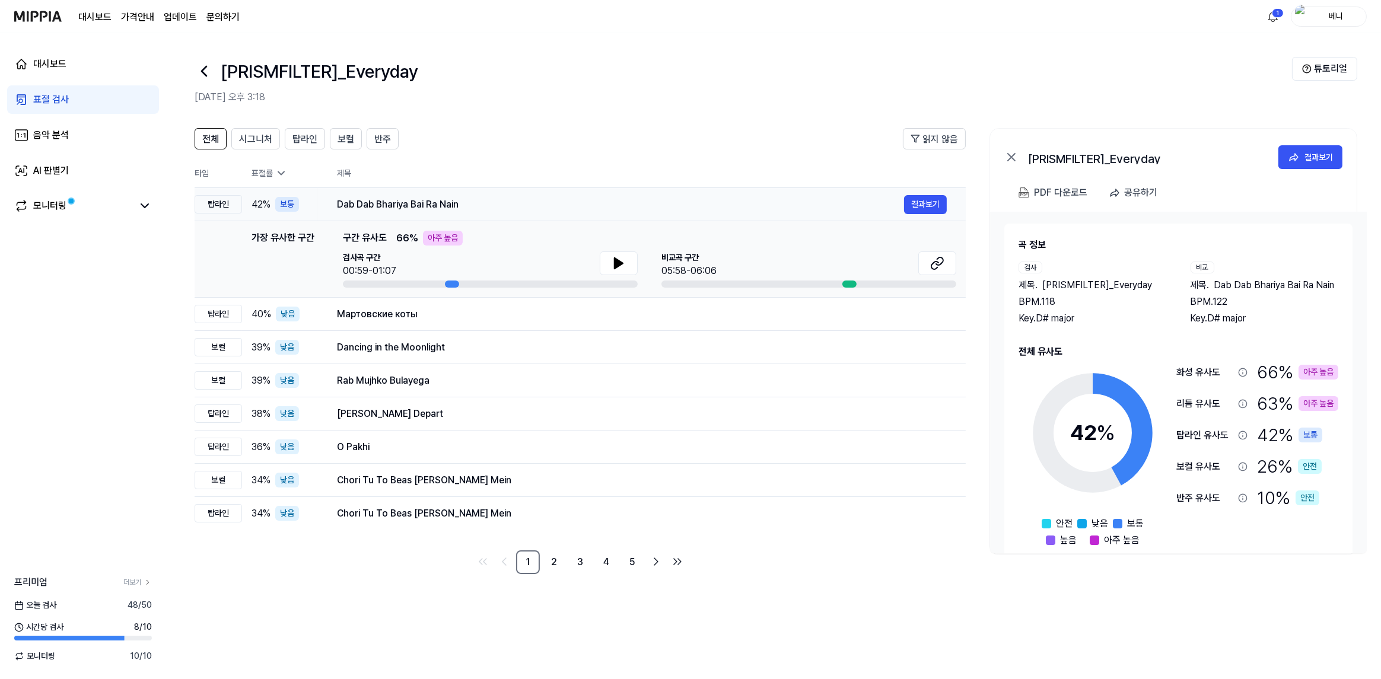
click at [545, 199] on div "Dab Dab Bhariya Bai Ra Nain" at bounding box center [620, 205] width 567 height 14
click at [463, 215] on td "Dab Dab Bhariya Bai Ra Nain 결과보기" at bounding box center [642, 204] width 648 height 33
click at [623, 264] on icon at bounding box center [619, 263] width 14 height 14
drag, startPoint x: 700, startPoint y: 260, endPoint x: 777, endPoint y: 256, distance: 76.6
click at [701, 260] on span "비교곡 구간" at bounding box center [689, 258] width 55 height 12
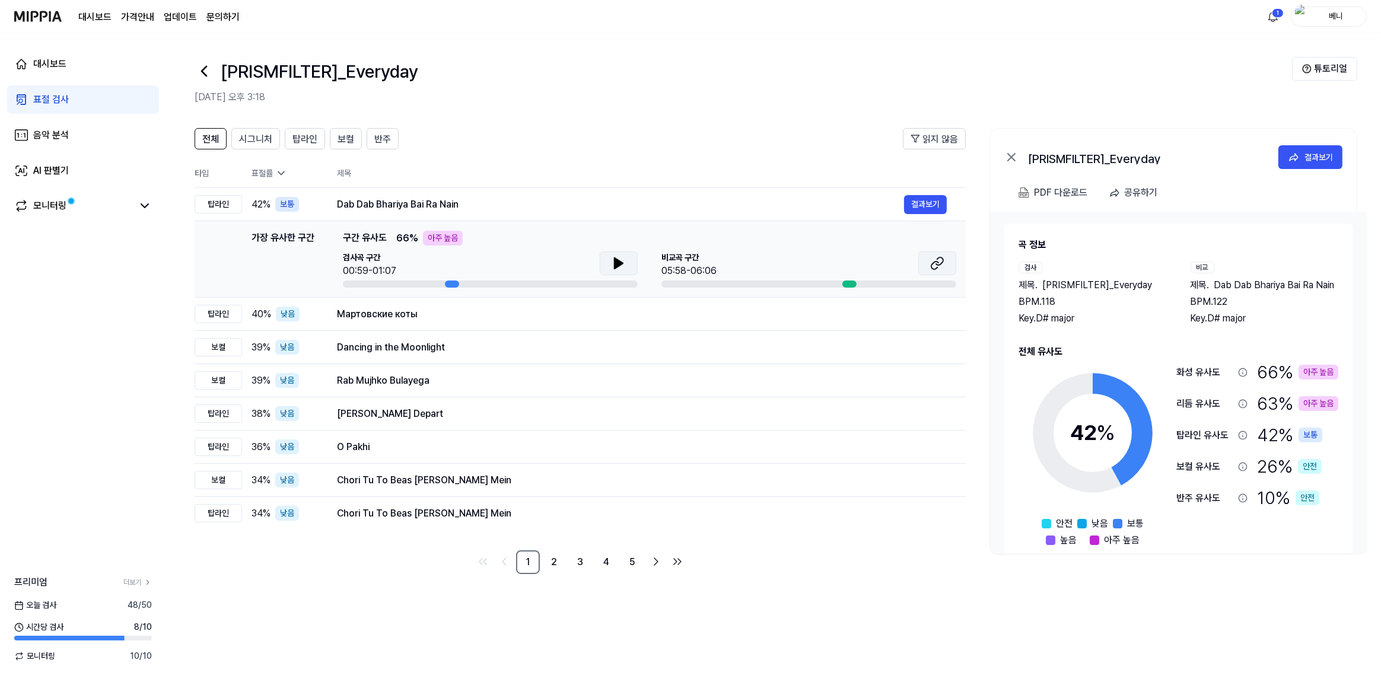
click at [932, 262] on icon at bounding box center [937, 263] width 14 height 14
click at [472, 324] on td "Мартовские коты 결과보기" at bounding box center [642, 314] width 648 height 33
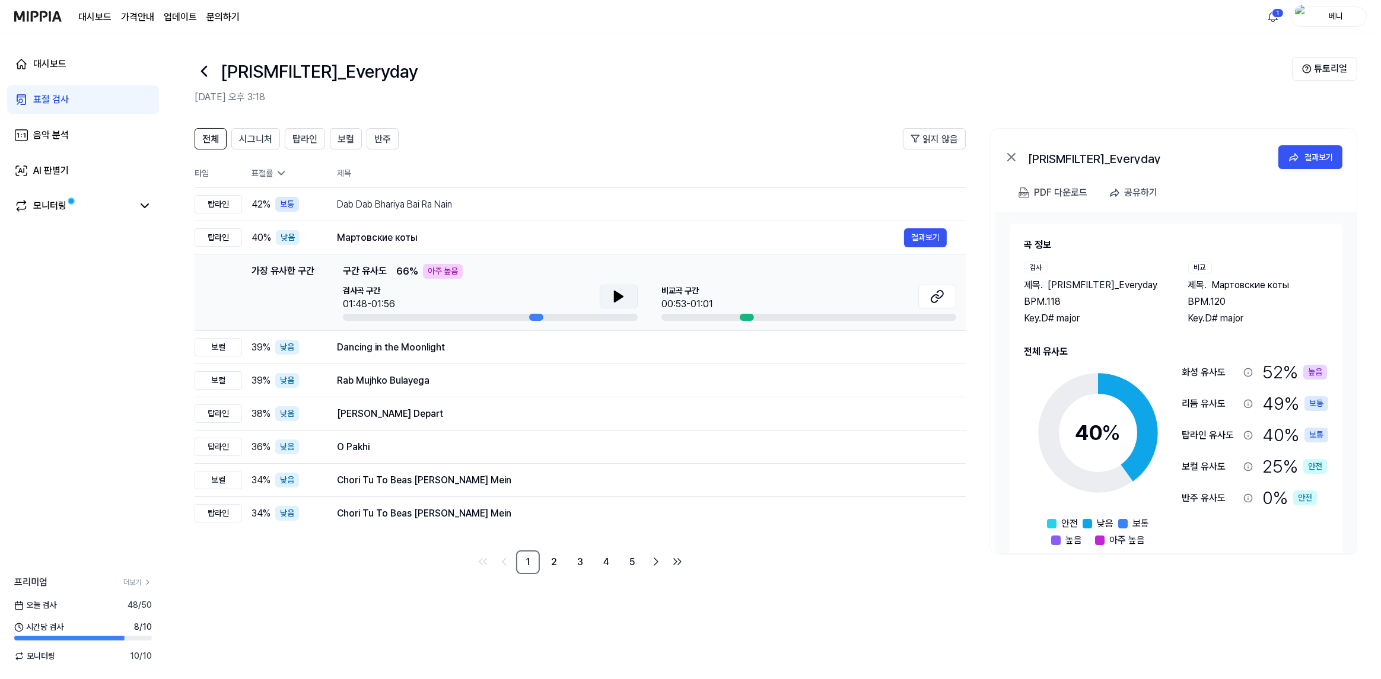
click at [608, 295] on button at bounding box center [619, 297] width 38 height 24
click at [614, 293] on icon at bounding box center [619, 297] width 14 height 14
click at [938, 295] on icon at bounding box center [935, 299] width 7 height 8
click at [47, 22] on img at bounding box center [37, 16] width 47 height 33
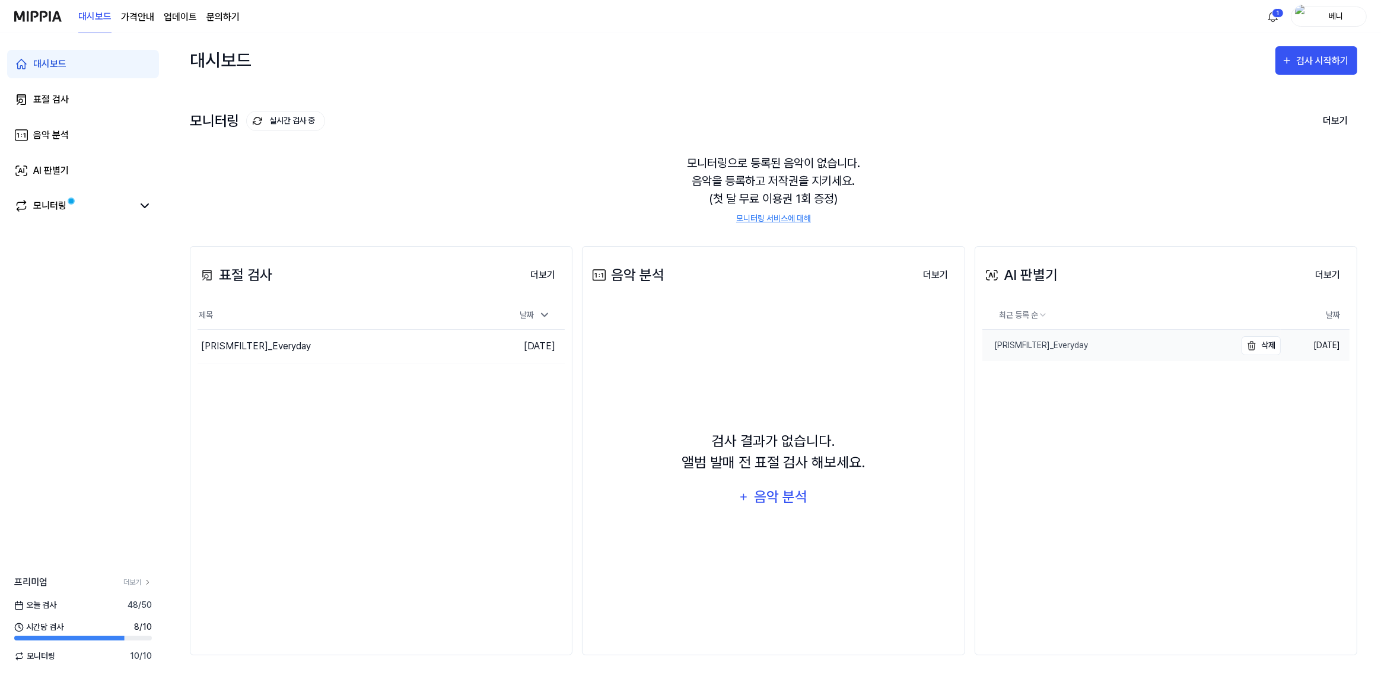
click at [1134, 347] on link "[PRISMFILTER]_Everyday" at bounding box center [1109, 345] width 253 height 31
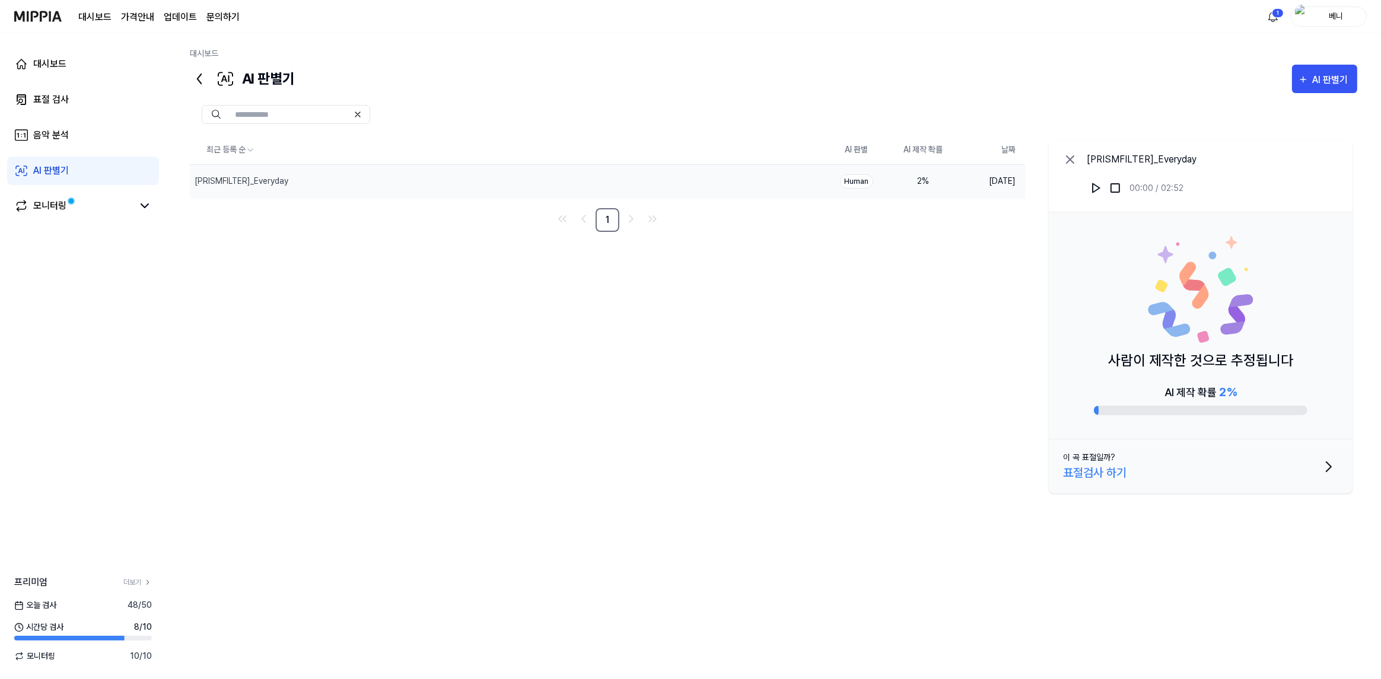
click at [48, 172] on div "AI 판별기" at bounding box center [51, 171] width 36 height 14
click at [59, 141] on div "음악 분석" at bounding box center [51, 135] width 36 height 14
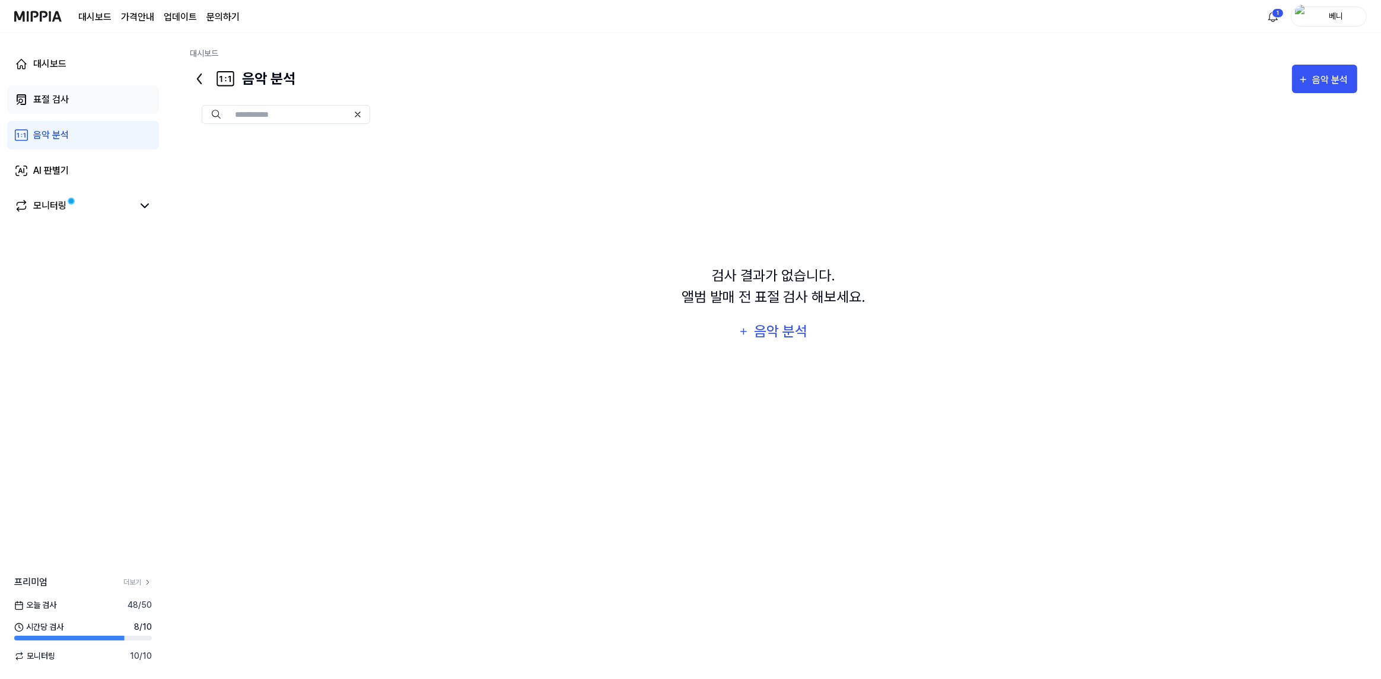
click at [61, 100] on div "표절 검사" at bounding box center [51, 100] width 36 height 14
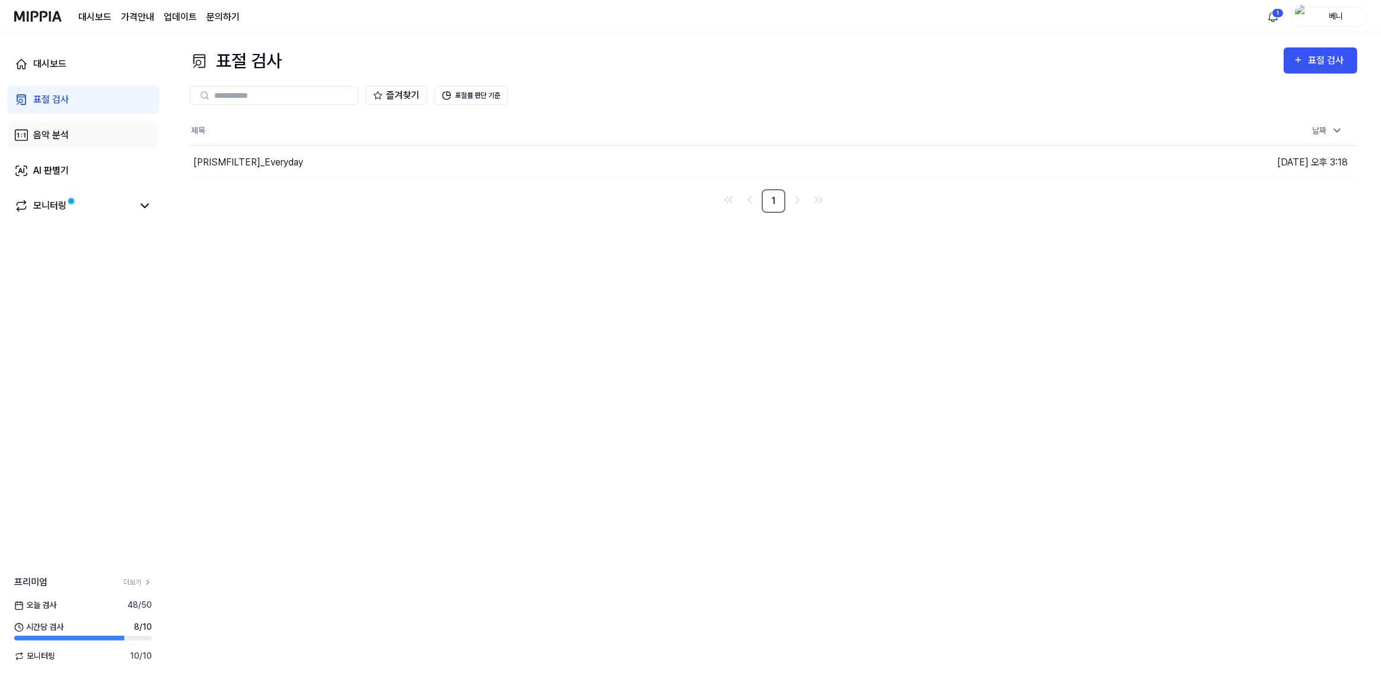
click at [70, 132] on link "음악 분석" at bounding box center [83, 135] width 152 height 28
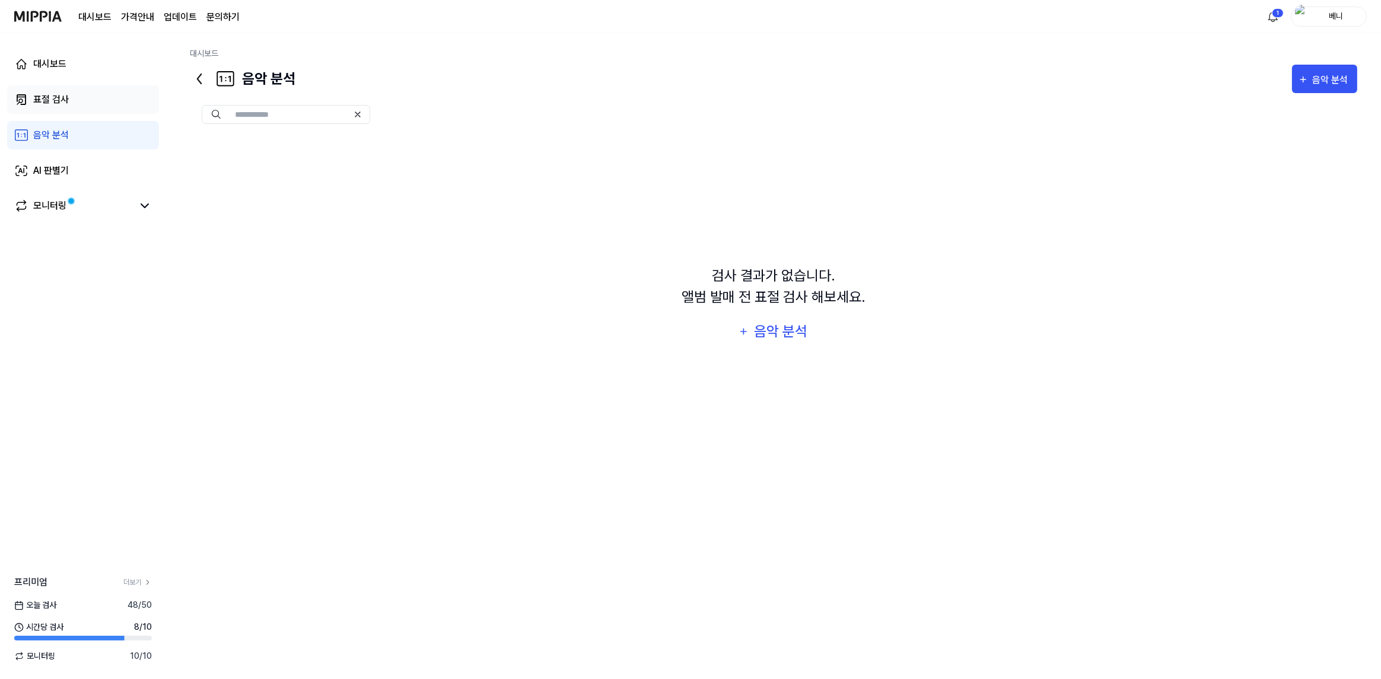
click at [78, 103] on link "표절 검사" at bounding box center [83, 99] width 152 height 28
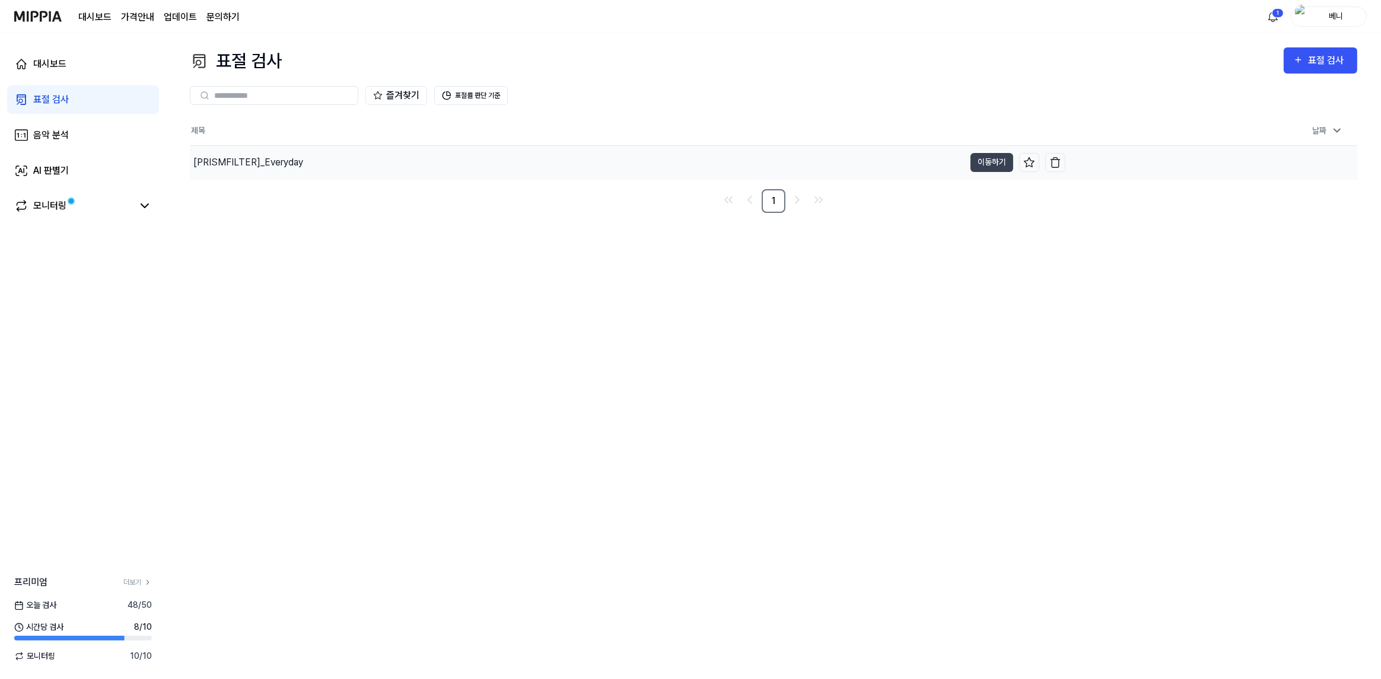
click at [271, 167] on div "[PRISMFILTER]_Everyday" at bounding box center [248, 162] width 110 height 14
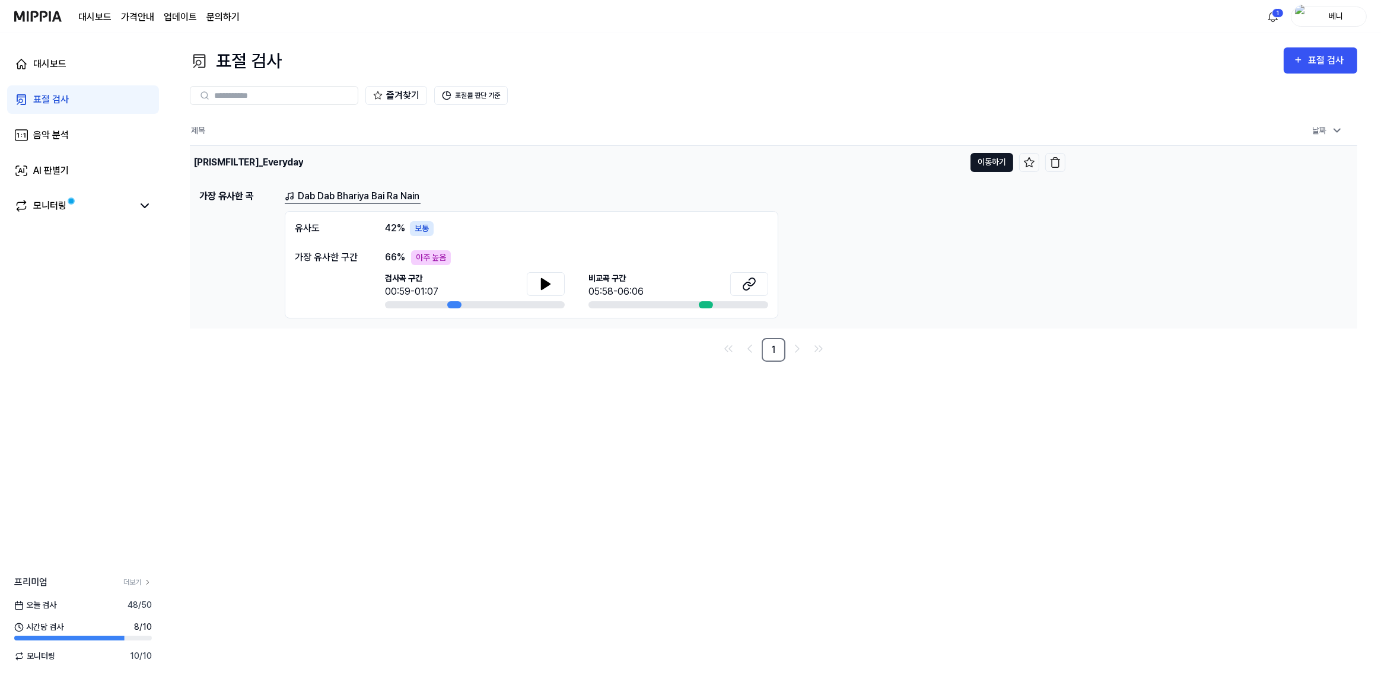
click at [990, 161] on button "이동하기" at bounding box center [992, 162] width 43 height 19
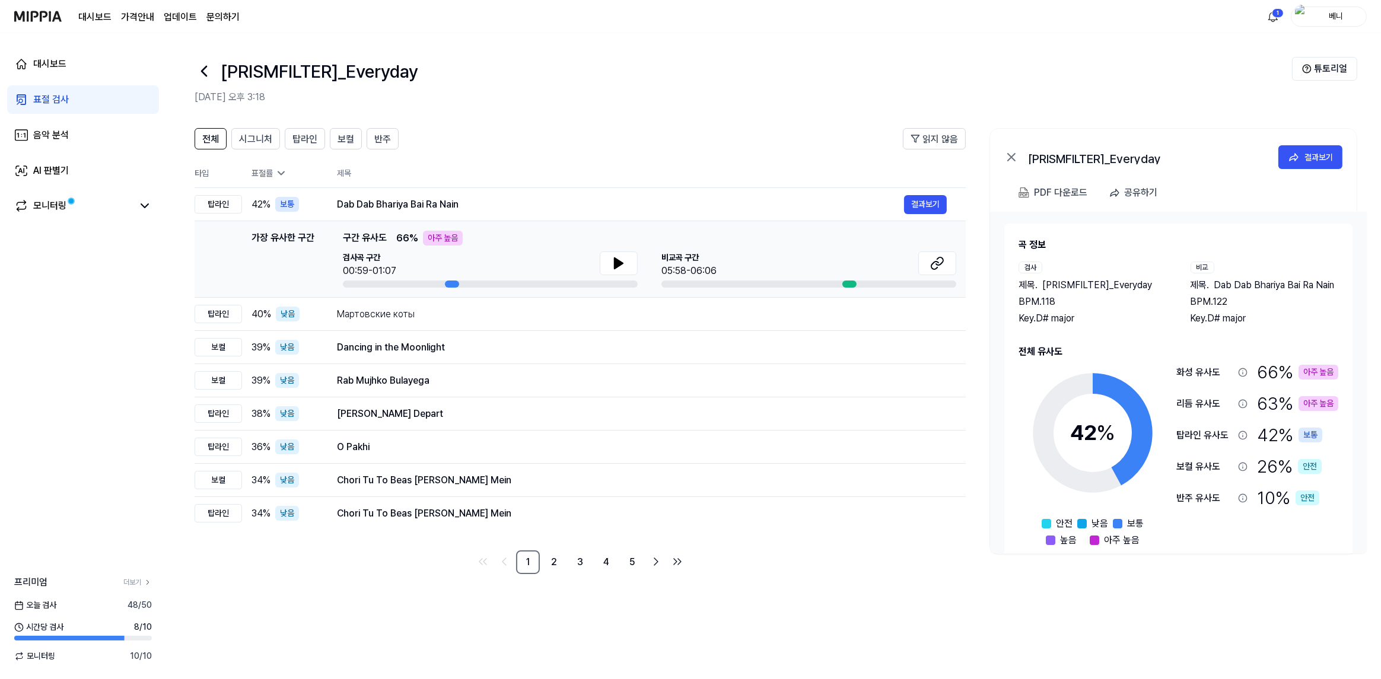
click at [800, 140] on header "전체 시그니처 탑라인 보컬 반주 읽지 않음" at bounding box center [580, 143] width 771 height 31
click at [1313, 151] on div "결과보기" at bounding box center [1319, 157] width 28 height 13
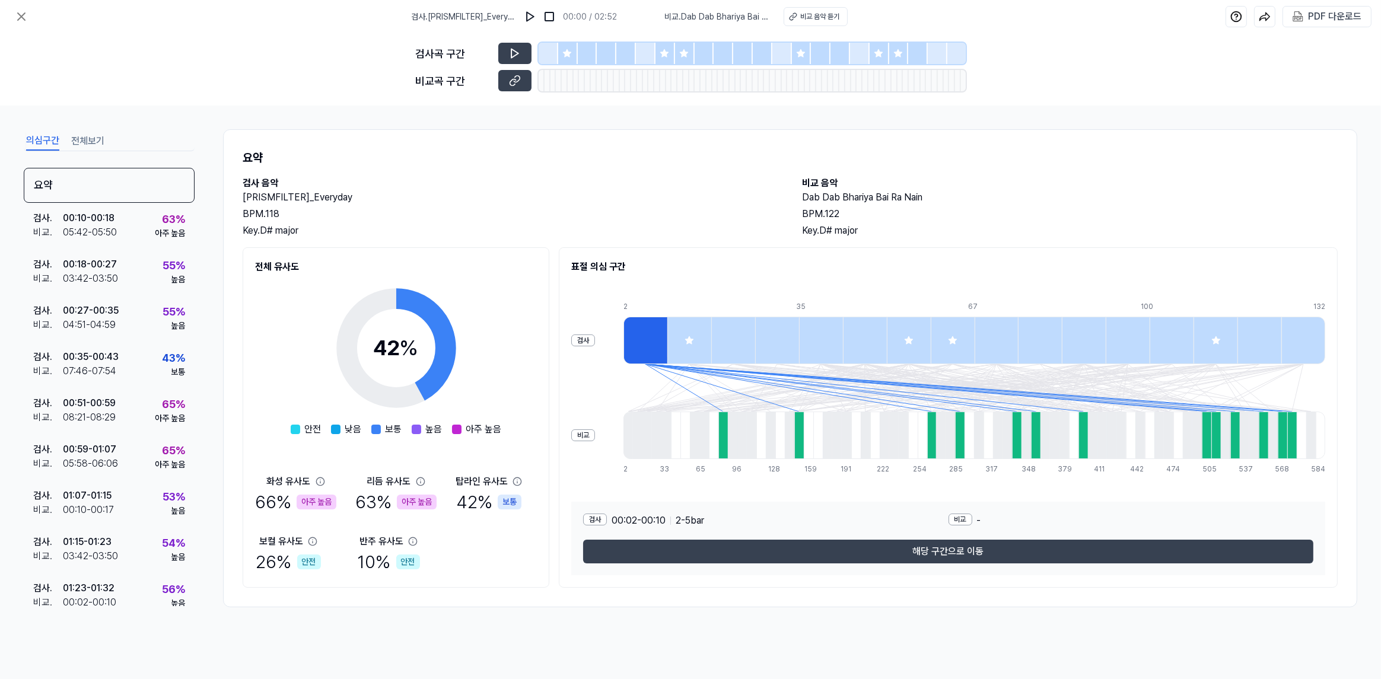
click at [307, 505] on div "아주 높음" at bounding box center [317, 502] width 40 height 15
click at [277, 504] on div "66 % 아주 높음" at bounding box center [295, 502] width 81 height 27
drag, startPoint x: 394, startPoint y: 496, endPoint x: 504, endPoint y: 498, distance: 109.8
click at [395, 496] on div "63 % 아주 높음" at bounding box center [395, 502] width 81 height 27
click at [532, 500] on div "[DEMOGRAPHIC_DATA]도 66 % 아주 높음 리듬 유사도 63 % 아주 높음 탑라인 유사도 42 % 보통 보컬 유사도 26 % 안전…" at bounding box center [396, 525] width 282 height 101
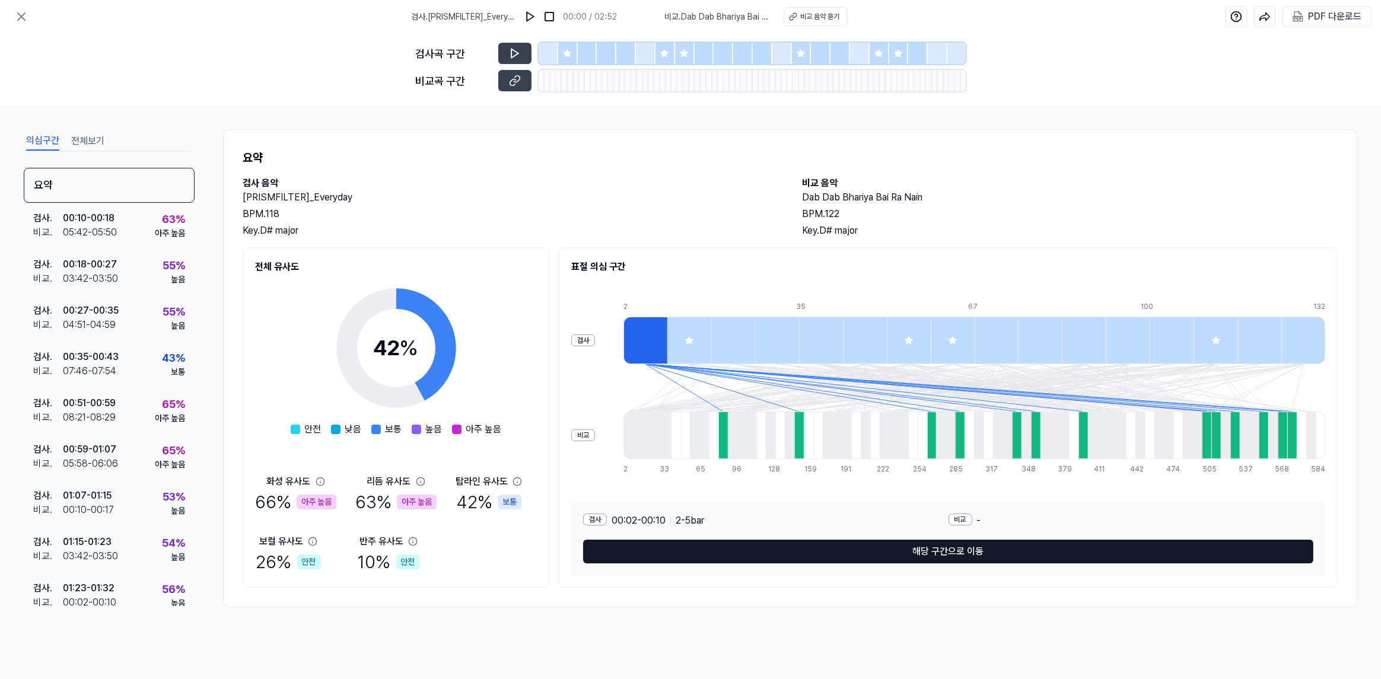
click at [906, 561] on button "해당 구간으로 이동" at bounding box center [948, 552] width 730 height 24
